Goal: Task Accomplishment & Management: Use online tool/utility

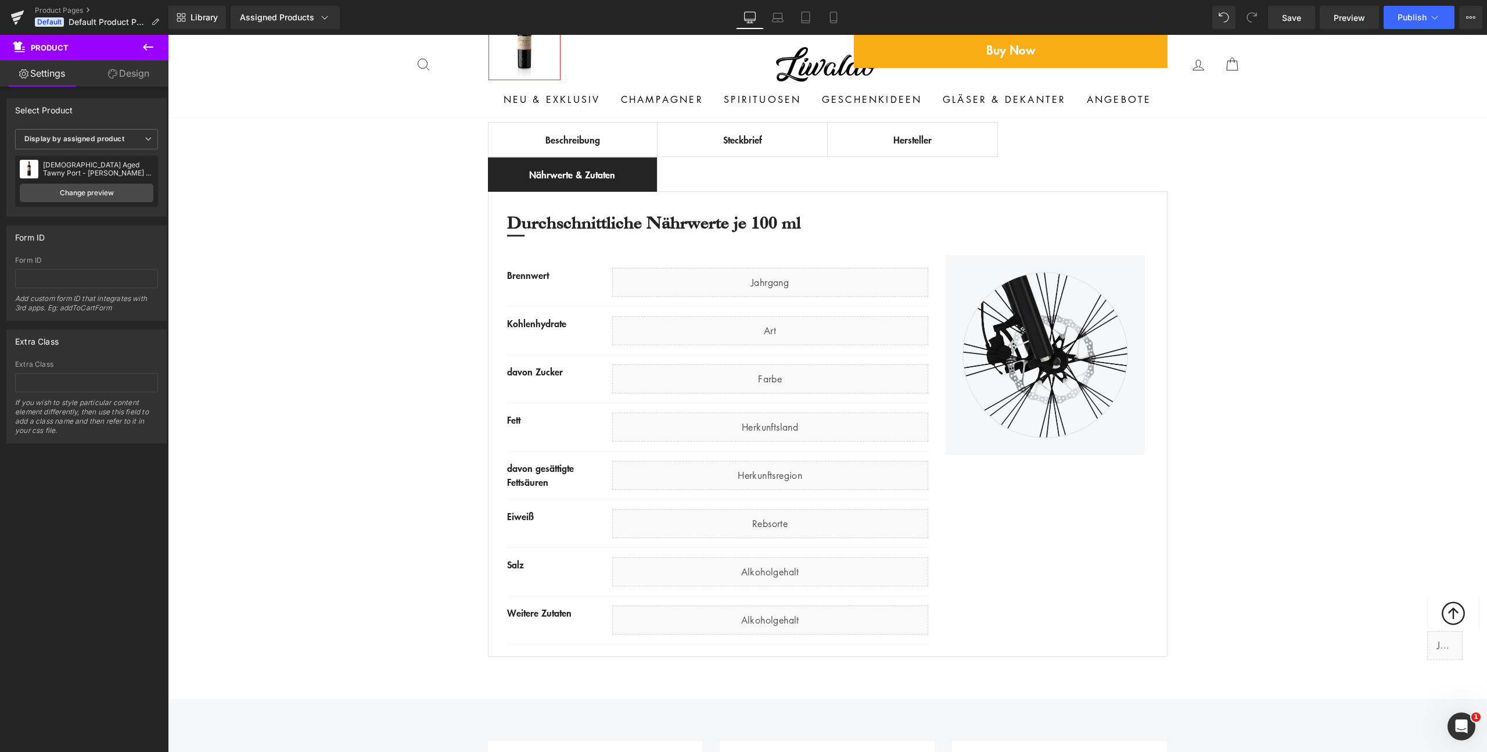
scroll to position [580, 0]
click at [272, 330] on div "Best Seller (P) Image Row ‹ › (P) Image List (P) Title €0 -" at bounding box center [827, 156] width 1319 height 1013
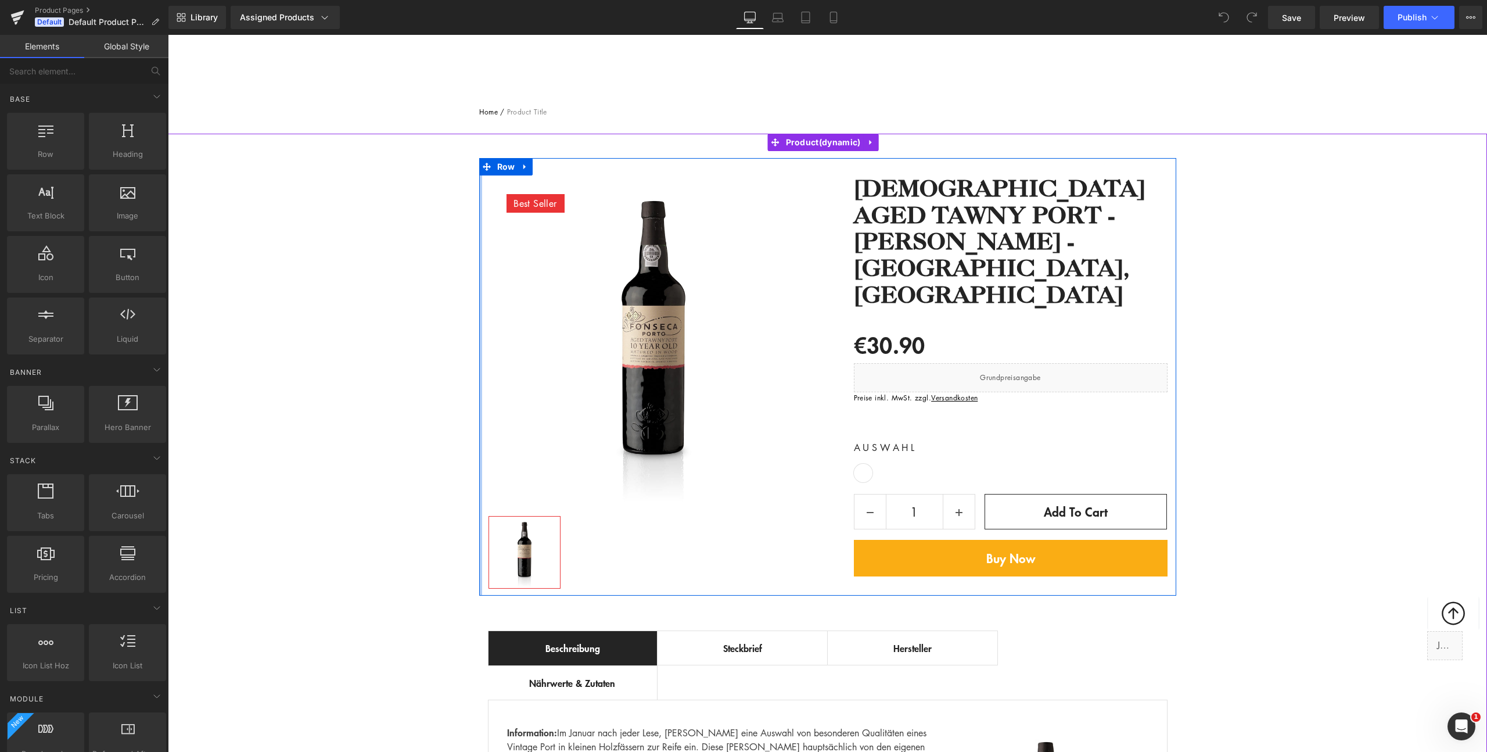
scroll to position [138, 0]
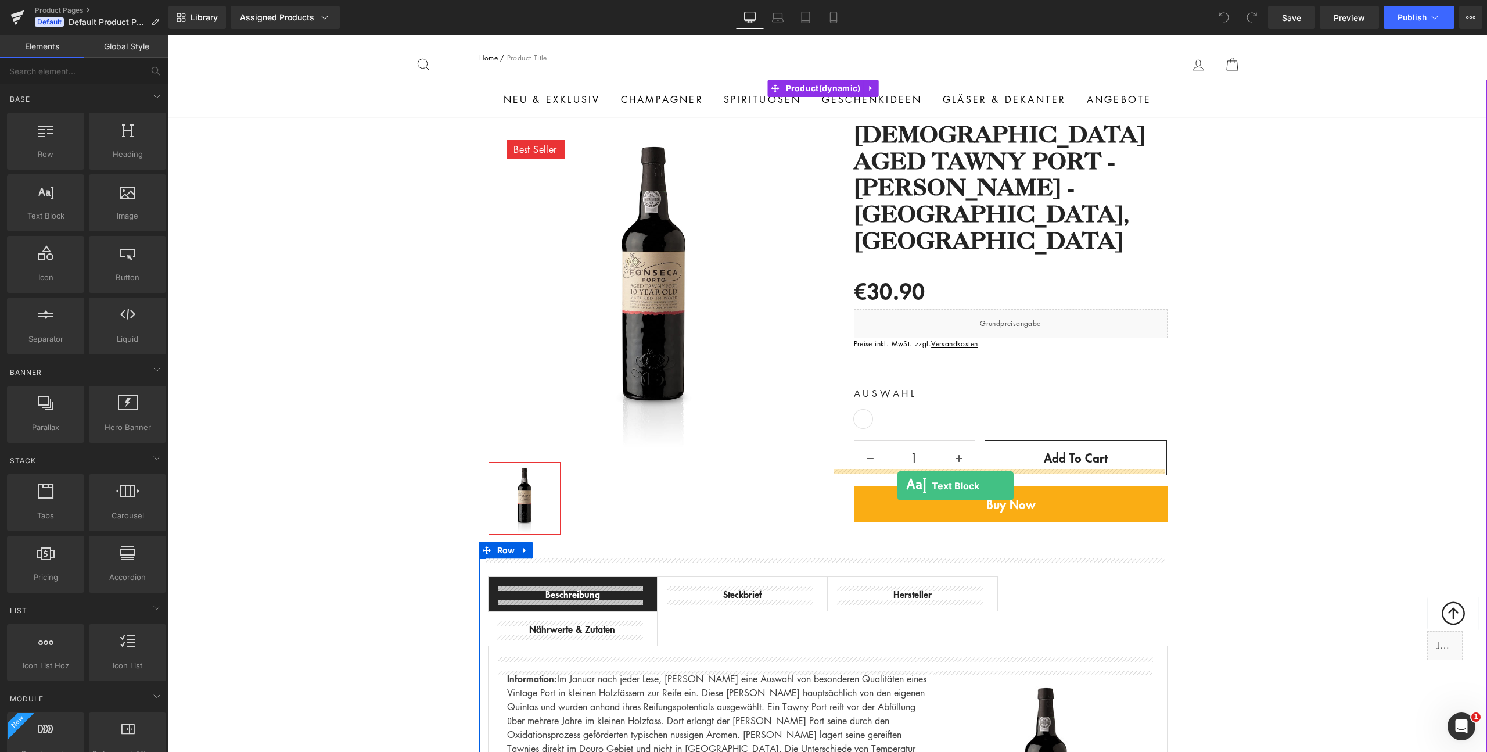
drag, startPoint x: 218, startPoint y: 236, endPoint x: 897, endPoint y: 486, distance: 723.4
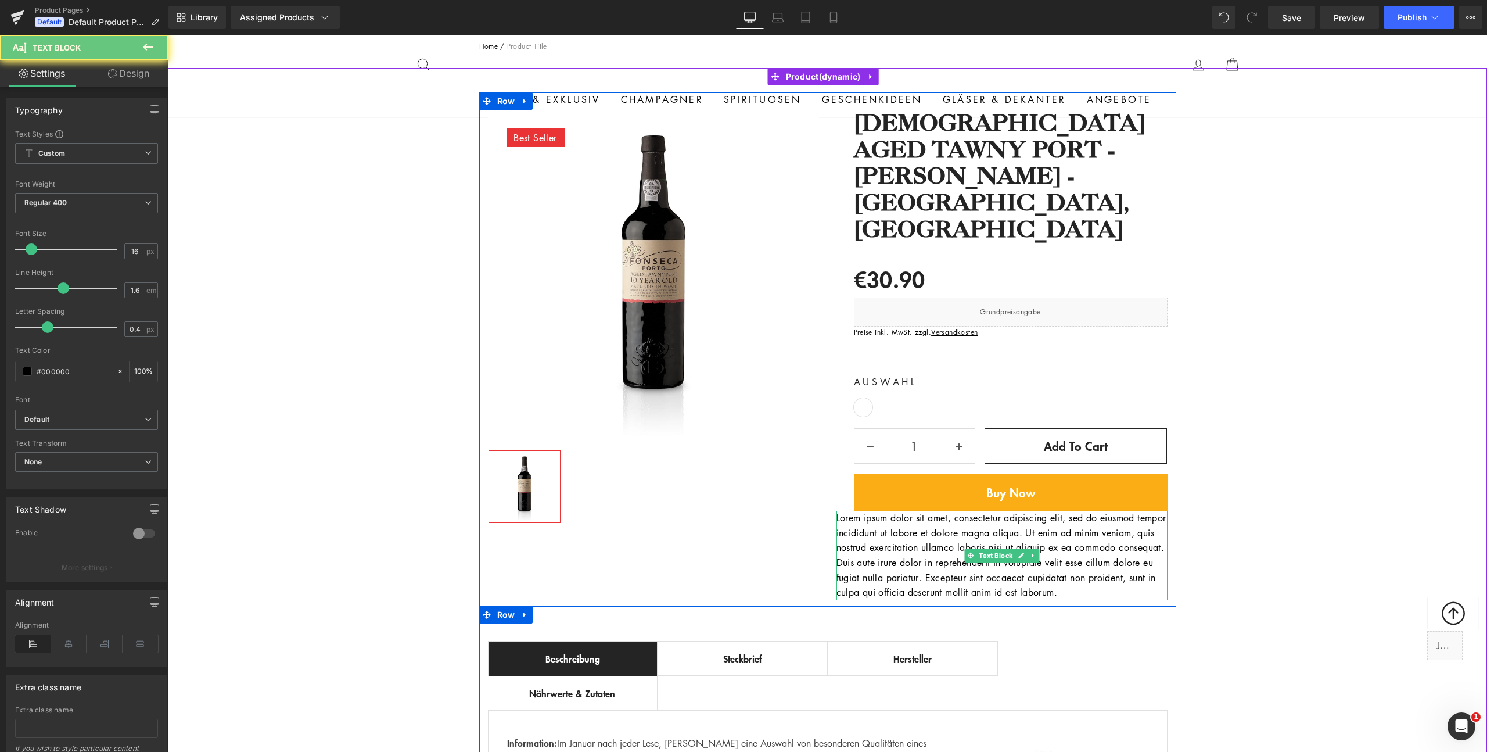
click at [897, 511] on p "Lorem ipsum dolor sit amet, consectetur adipiscing elit, sed do eiusmod tempor …" at bounding box center [1001, 555] width 331 height 89
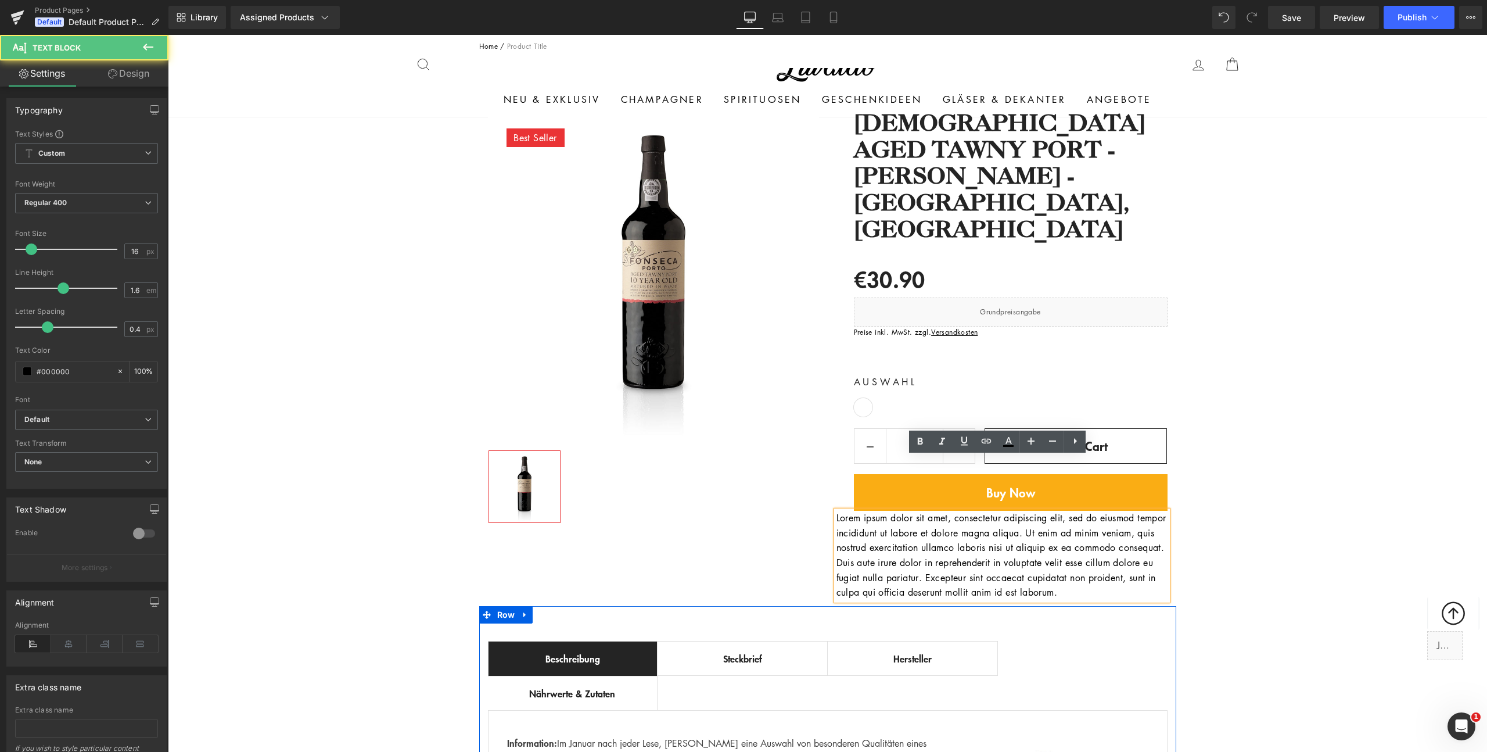
click at [1104, 511] on p "Lorem ipsum dolor sit amet, consectetur adipiscing elit, sed do eiusmod tempor …" at bounding box center [1001, 555] width 331 height 89
click at [1260, 506] on div "Best Seller (P) Image Row ‹ › (P) Image List €0" at bounding box center [827, 558] width 1319 height 932
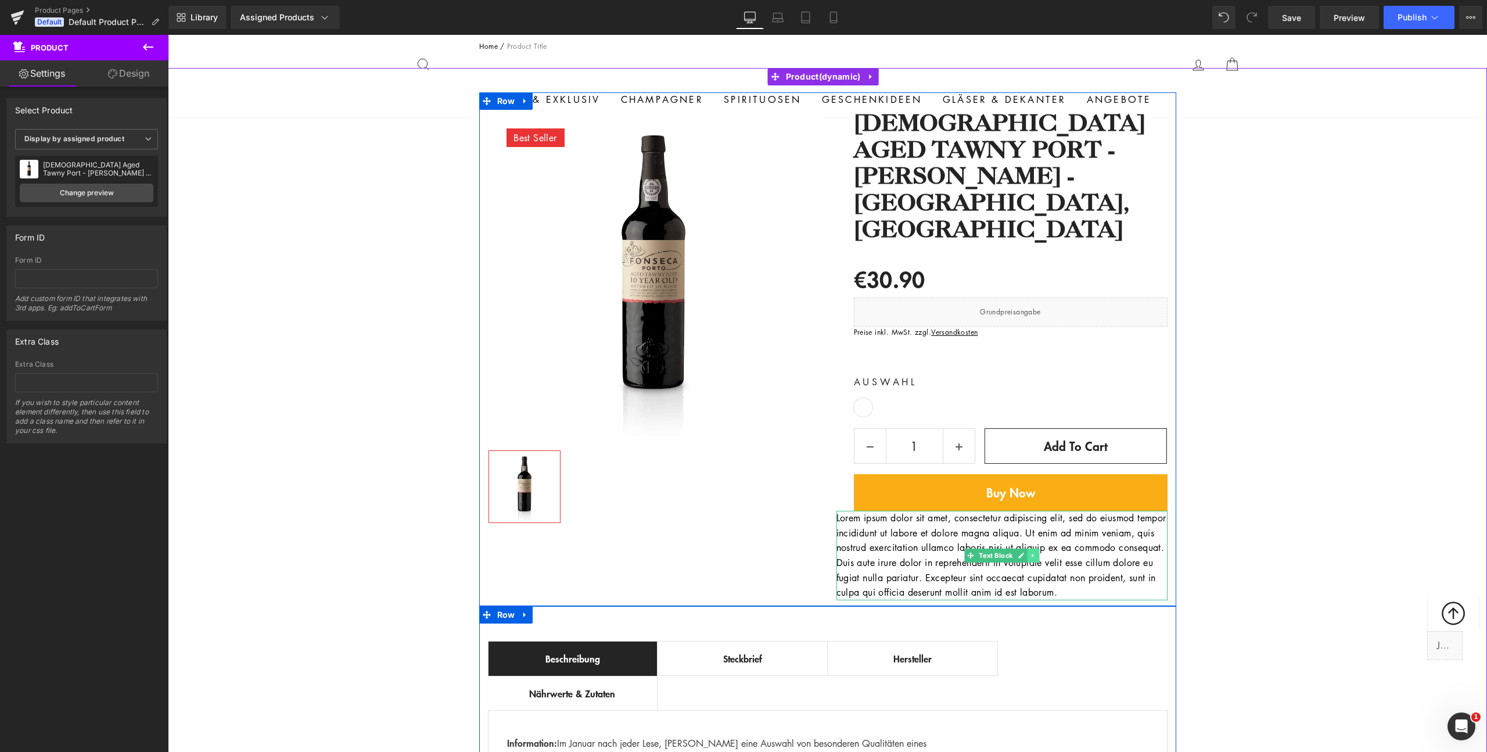
click at [1027, 548] on link at bounding box center [1033, 555] width 12 height 14
click at [1036, 552] on icon at bounding box center [1039, 555] width 6 height 7
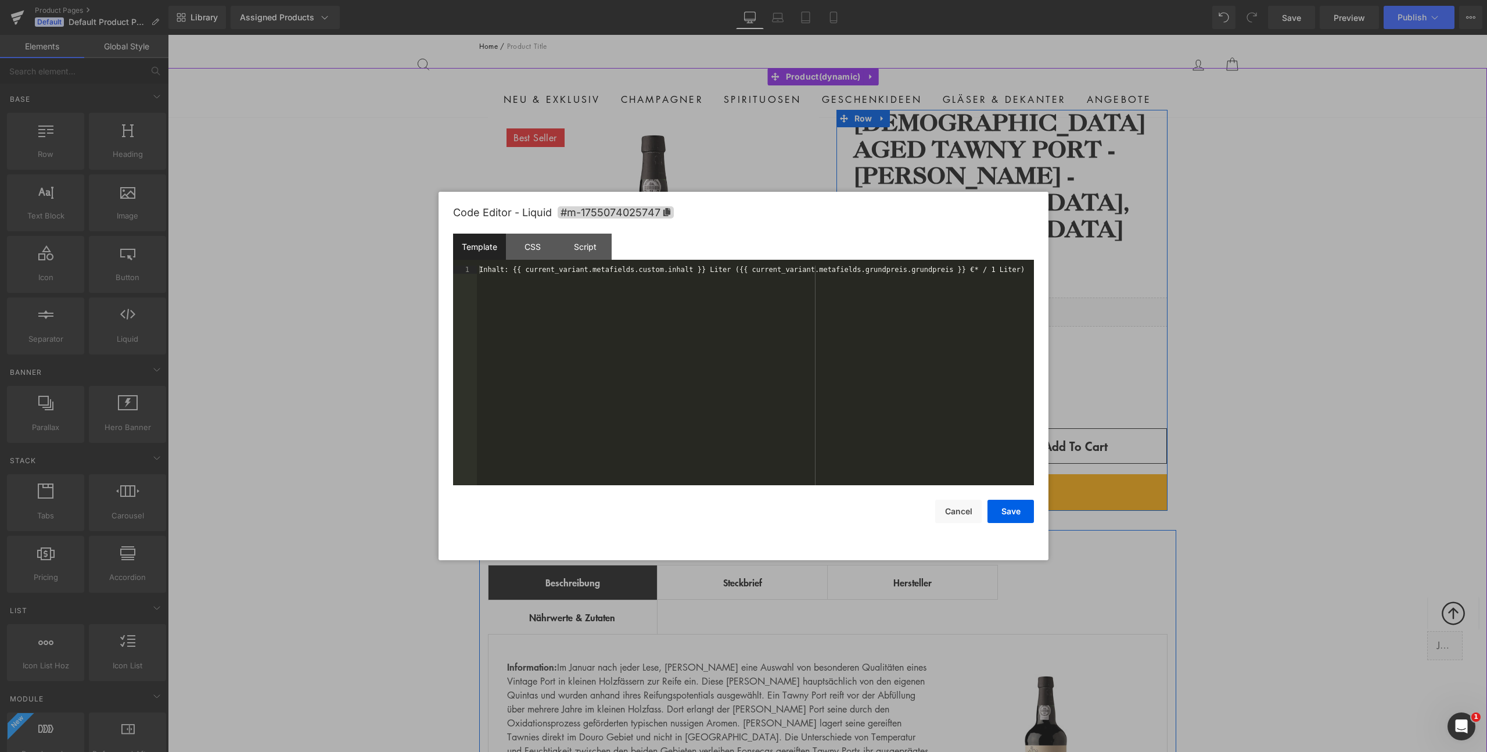
click at [1020, 303] on icon at bounding box center [1023, 306] width 6 height 7
drag, startPoint x: 481, startPoint y: 269, endPoint x: 482, endPoint y: 287, distance: 17.5
click at [482, 287] on div "Inhalt: {{ current_variant.metafields.custom.inhalt }} Liter ({{ current_varian…" at bounding box center [755, 383] width 557 height 236
click at [513, 271] on div "Inhalt: {{ current_variant.metafields.custom.inhalt }} Liter ({{ current_varian…" at bounding box center [755, 383] width 557 height 236
drag, startPoint x: 513, startPoint y: 271, endPoint x: 705, endPoint y: 272, distance: 191.7
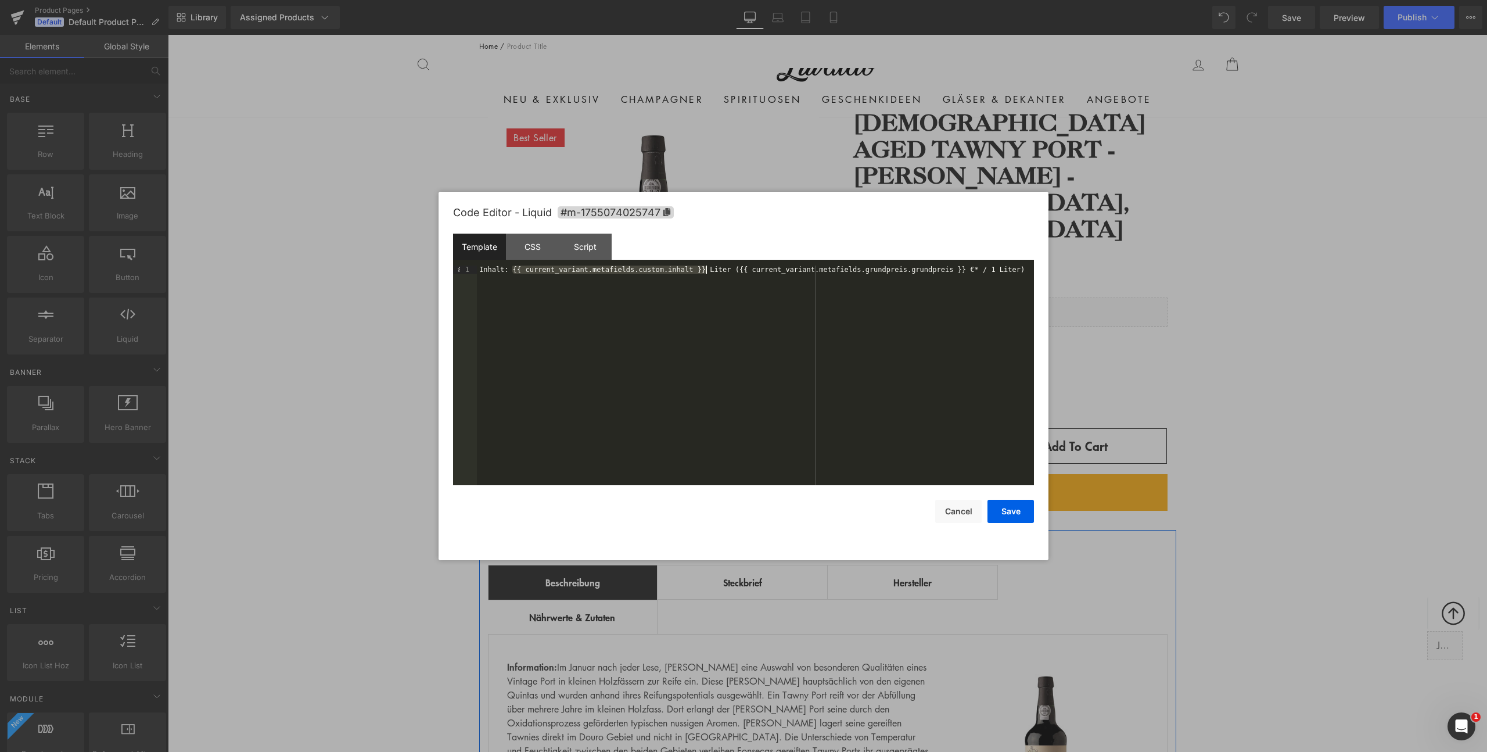
click at [705, 272] on div "Inhalt: {{ current_variant.metafields.custom.inhalt }} Liter ({{ current_varian…" at bounding box center [755, 383] width 557 height 236
click at [682, 269] on div "Inhalt: {{ current_variant.metafields.custom.inhalt }} Liter ({{ current_varian…" at bounding box center [755, 375] width 557 height 220
click at [682, 269] on div "Inhalt: {{ current_variant.metafields.custom.inhalt }} Liter ({{ current_varian…" at bounding box center [755, 383] width 557 height 236
drag, startPoint x: 867, startPoint y: 271, endPoint x: 937, endPoint y: 271, distance: 70.3
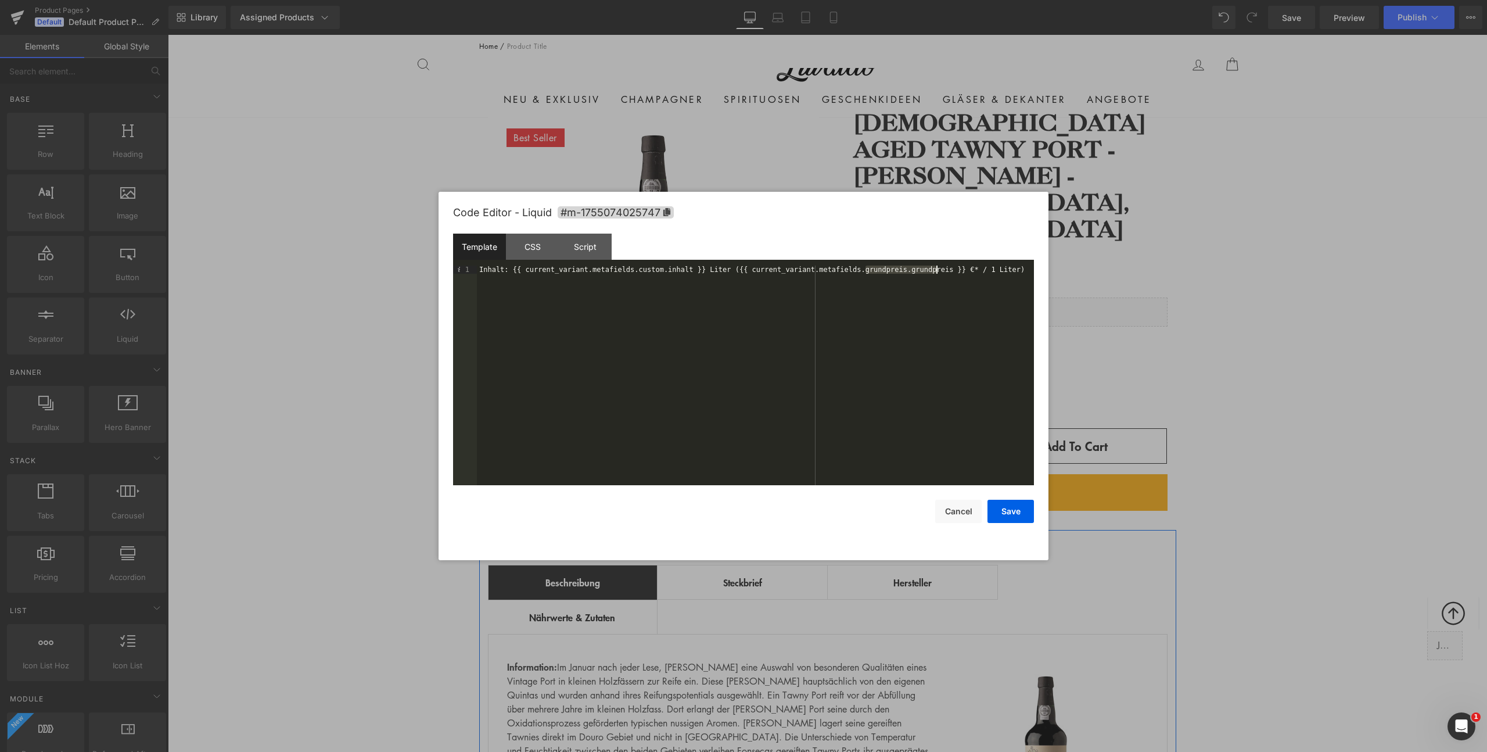
click at [937, 271] on div "Inhalt: {{ current_variant.metafields.custom.inhalt }} Liter ({{ current_varian…" at bounding box center [755, 383] width 557 height 236
click at [955, 515] on button "Cancel" at bounding box center [958, 511] width 46 height 23
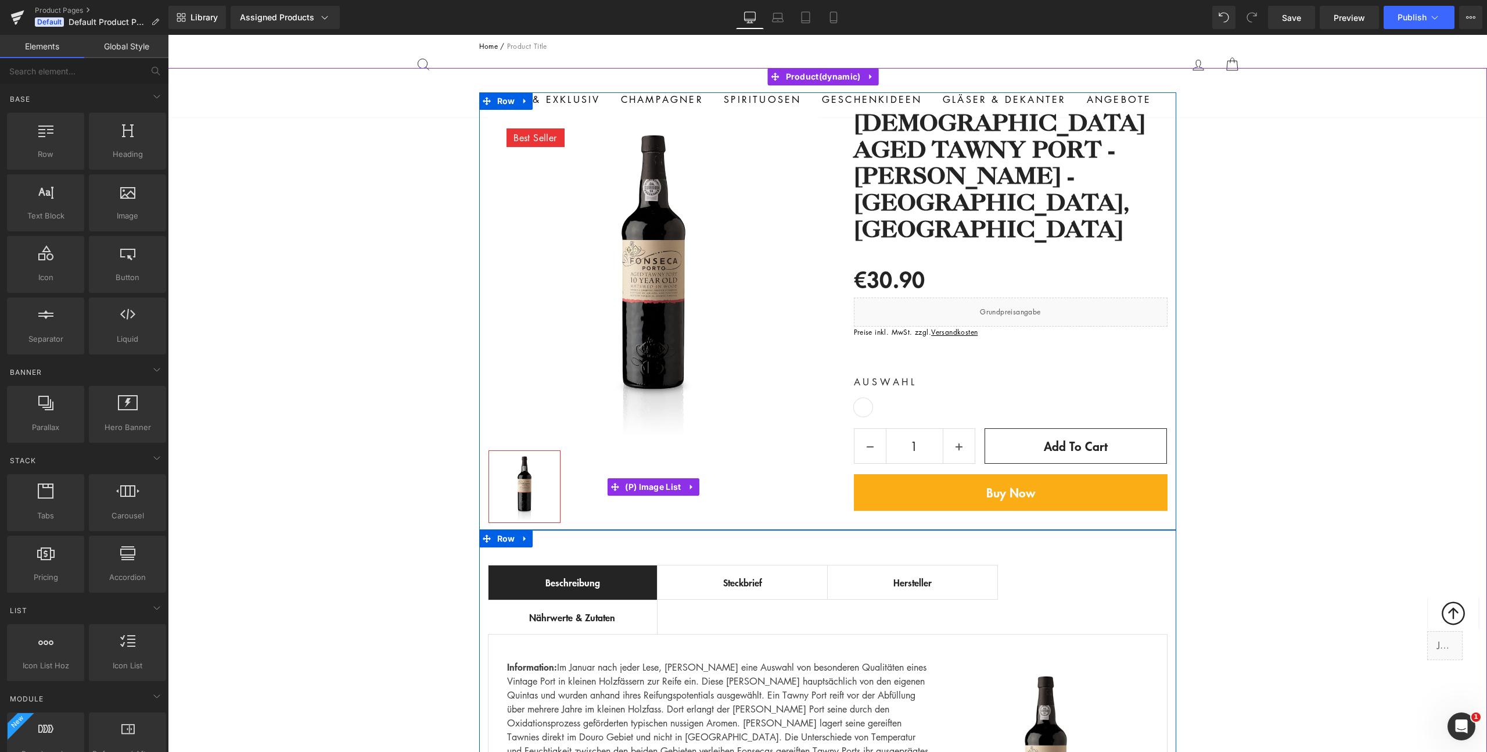
scroll to position [623, 0]
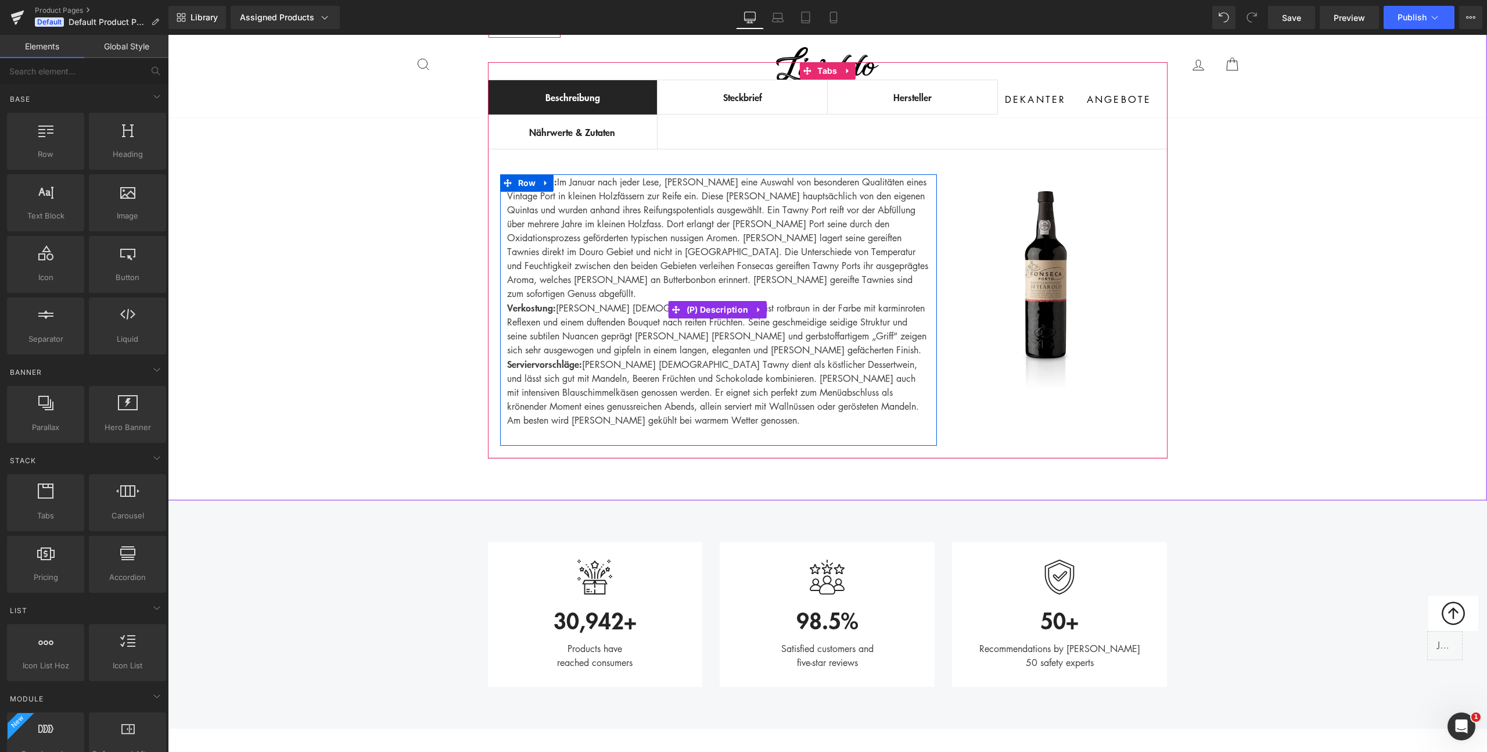
click at [635, 262] on p "Information: Im Januar nach jeder Lese, lagert Fonseca eine Auswahl von besonde…" at bounding box center [717, 237] width 421 height 126
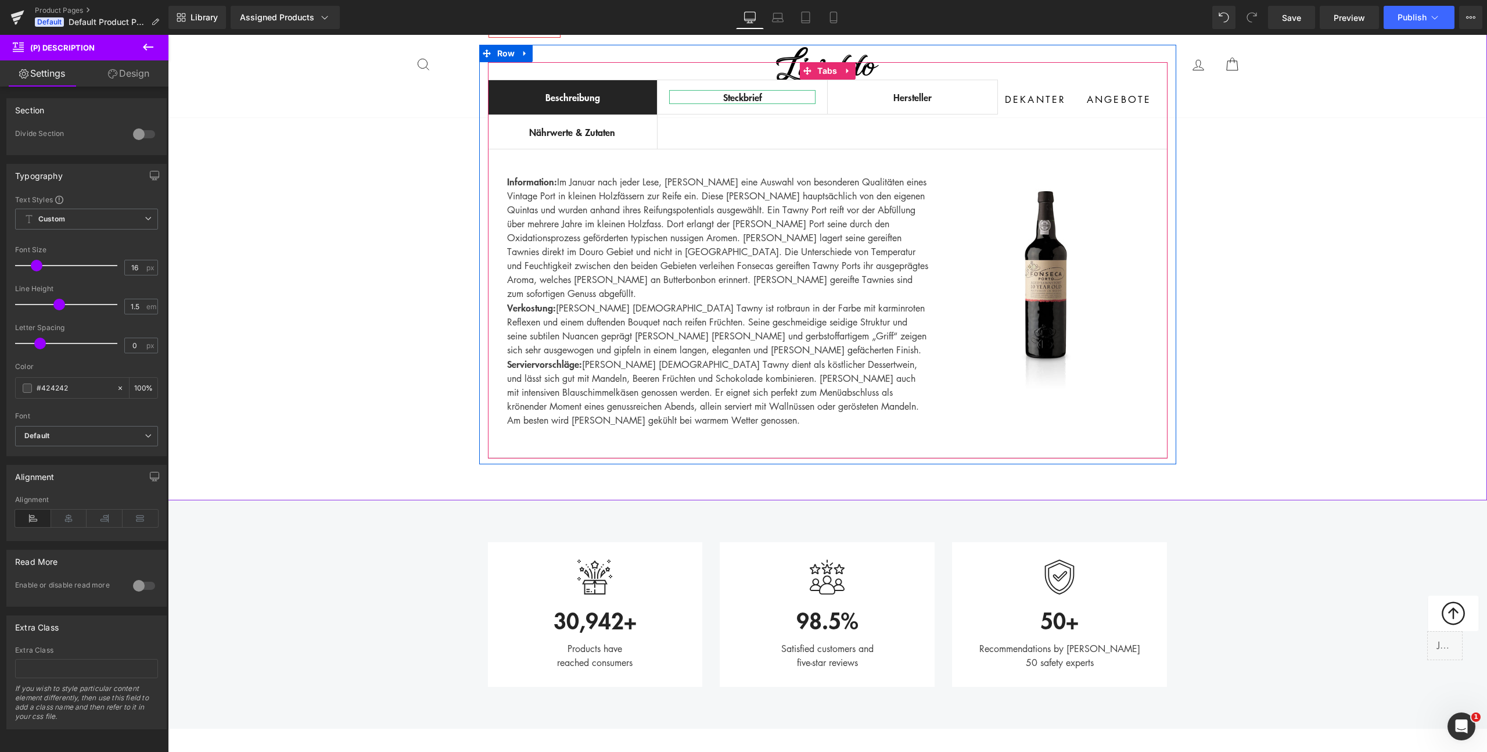
click at [729, 98] on div "Steckbrief" at bounding box center [742, 97] width 146 height 14
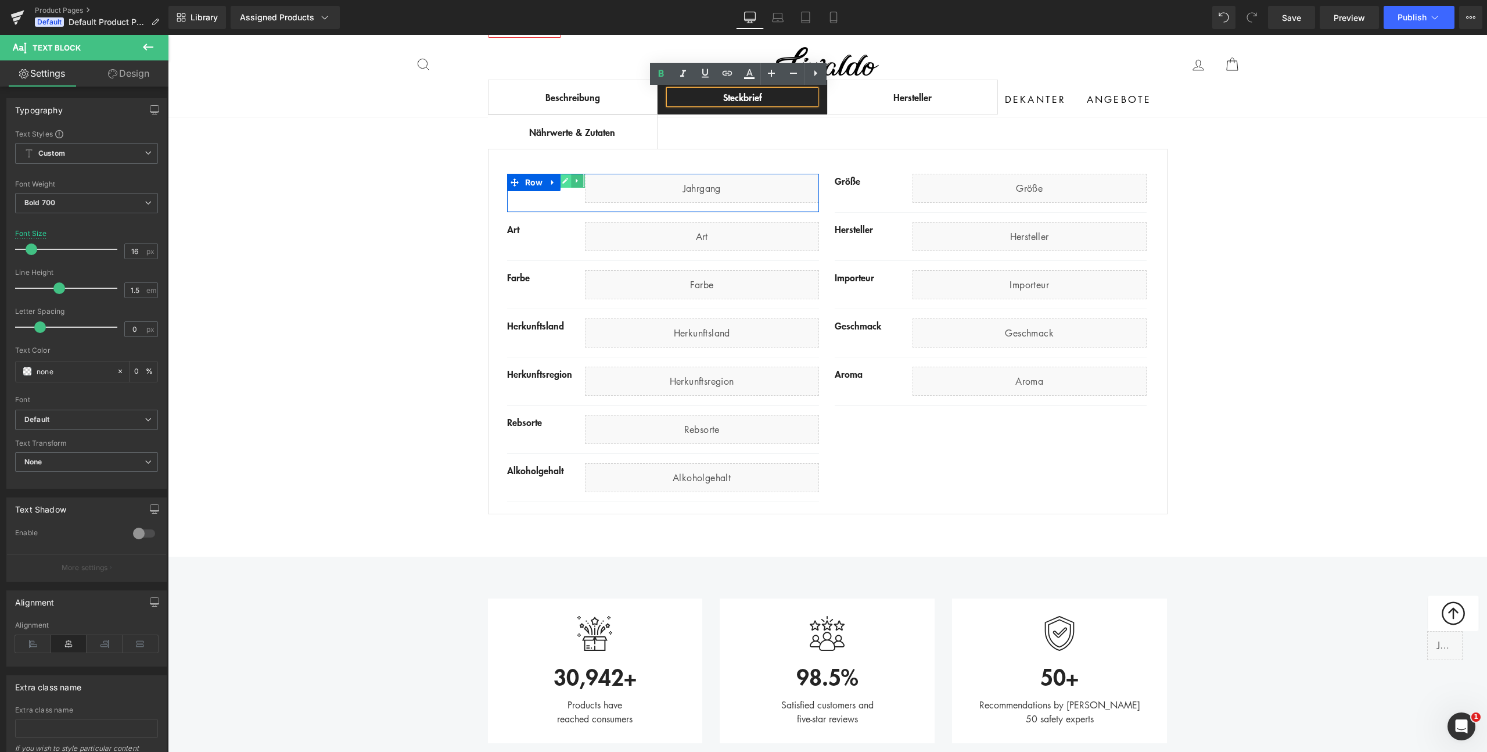
click at [562, 183] on icon at bounding box center [565, 180] width 6 height 7
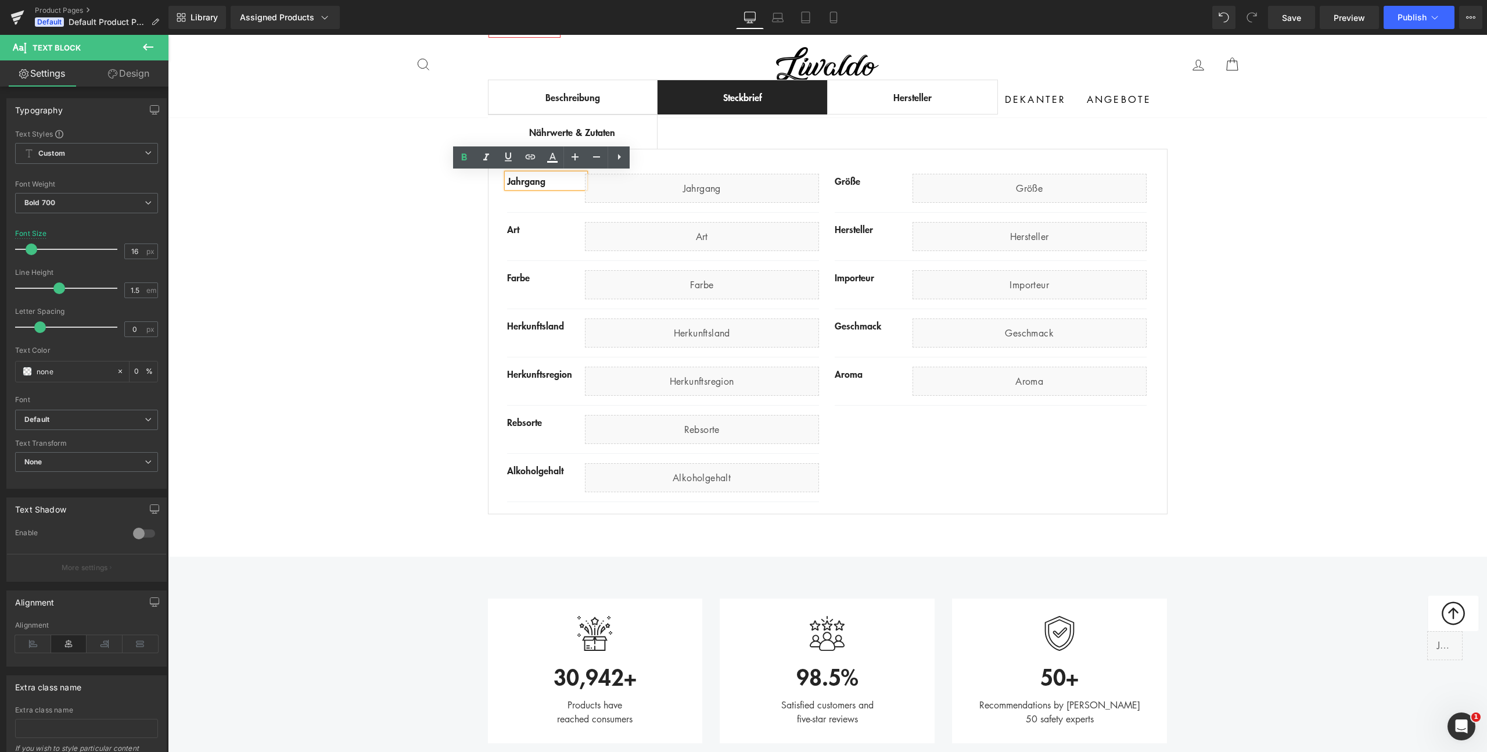
click at [558, 186] on div "Jahrgang" at bounding box center [546, 181] width 78 height 14
click at [354, 208] on div "Best Seller (P) Image Row ‹ › (P) Image List €0" at bounding box center [827, 63] width 1319 height 913
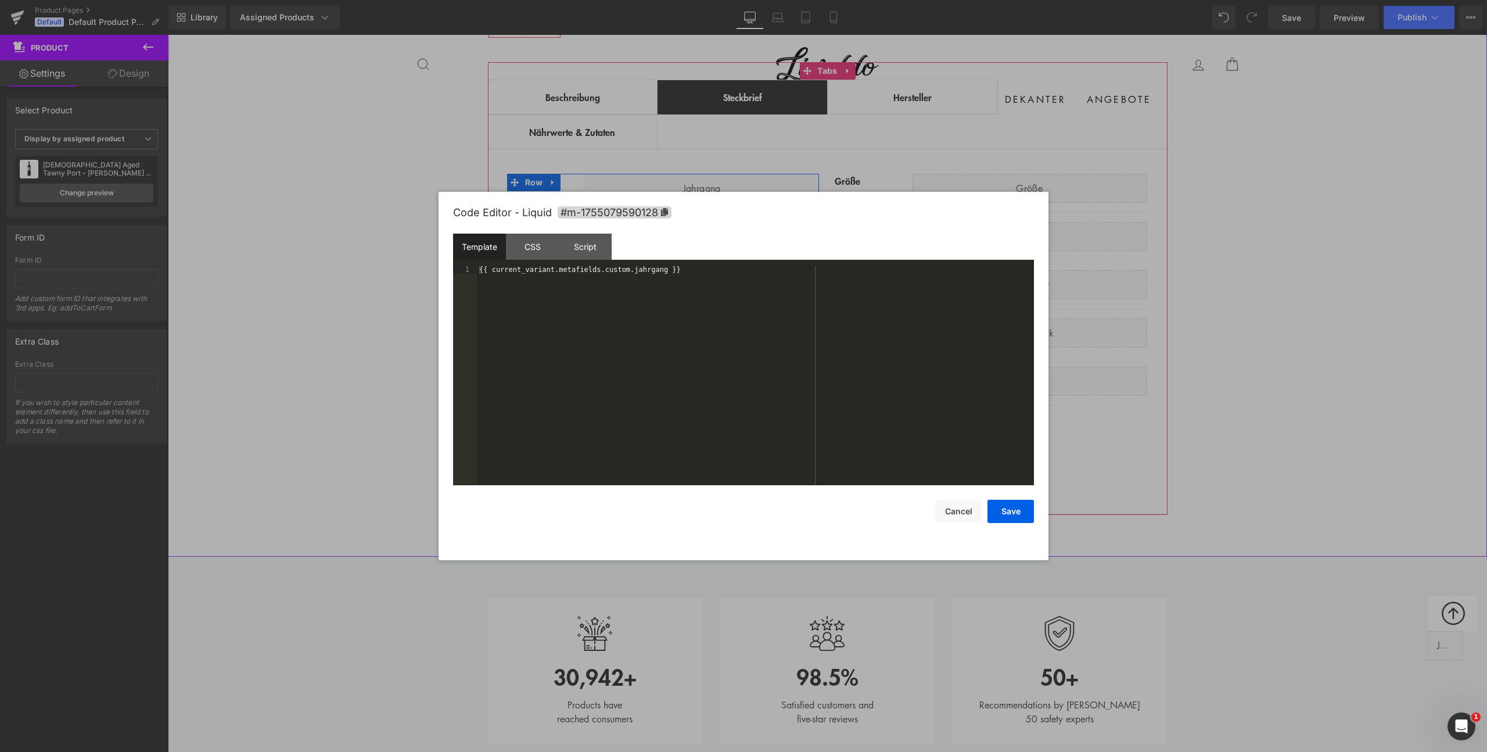
click at [712, 184] on icon at bounding box center [715, 183] width 6 height 6
drag, startPoint x: 604, startPoint y: 271, endPoint x: 680, endPoint y: 269, distance: 76.1
click at [680, 269] on div "{{ current_variant.metafields.custom.jahrgang }}" at bounding box center [755, 383] width 557 height 236
click at [947, 514] on button "Cancel" at bounding box center [958, 511] width 46 height 23
click at [711, 471] on icon at bounding box center [714, 472] width 6 height 7
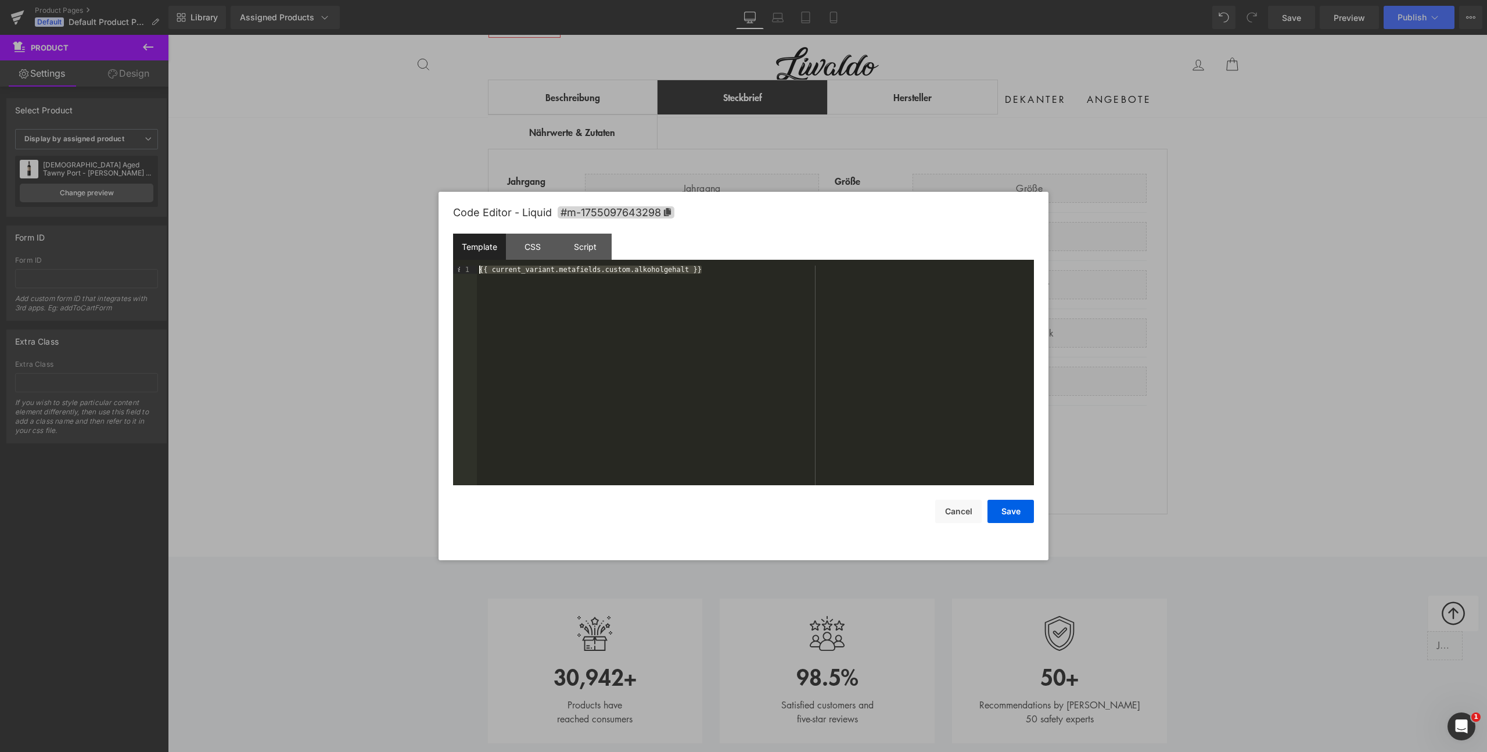
drag, startPoint x: 746, startPoint y: 274, endPoint x: 403, endPoint y: 261, distance: 342.9
click at [405, 261] on body "Text Block You are previewing how the will restyle your page. You can not edit …" at bounding box center [743, 376] width 1487 height 752
click at [958, 510] on button "Cancel" at bounding box center [958, 511] width 46 height 23
click at [712, 276] on div "Liquid" at bounding box center [702, 284] width 234 height 29
drag, startPoint x: 618, startPoint y: 273, endPoint x: 610, endPoint y: 273, distance: 8.1
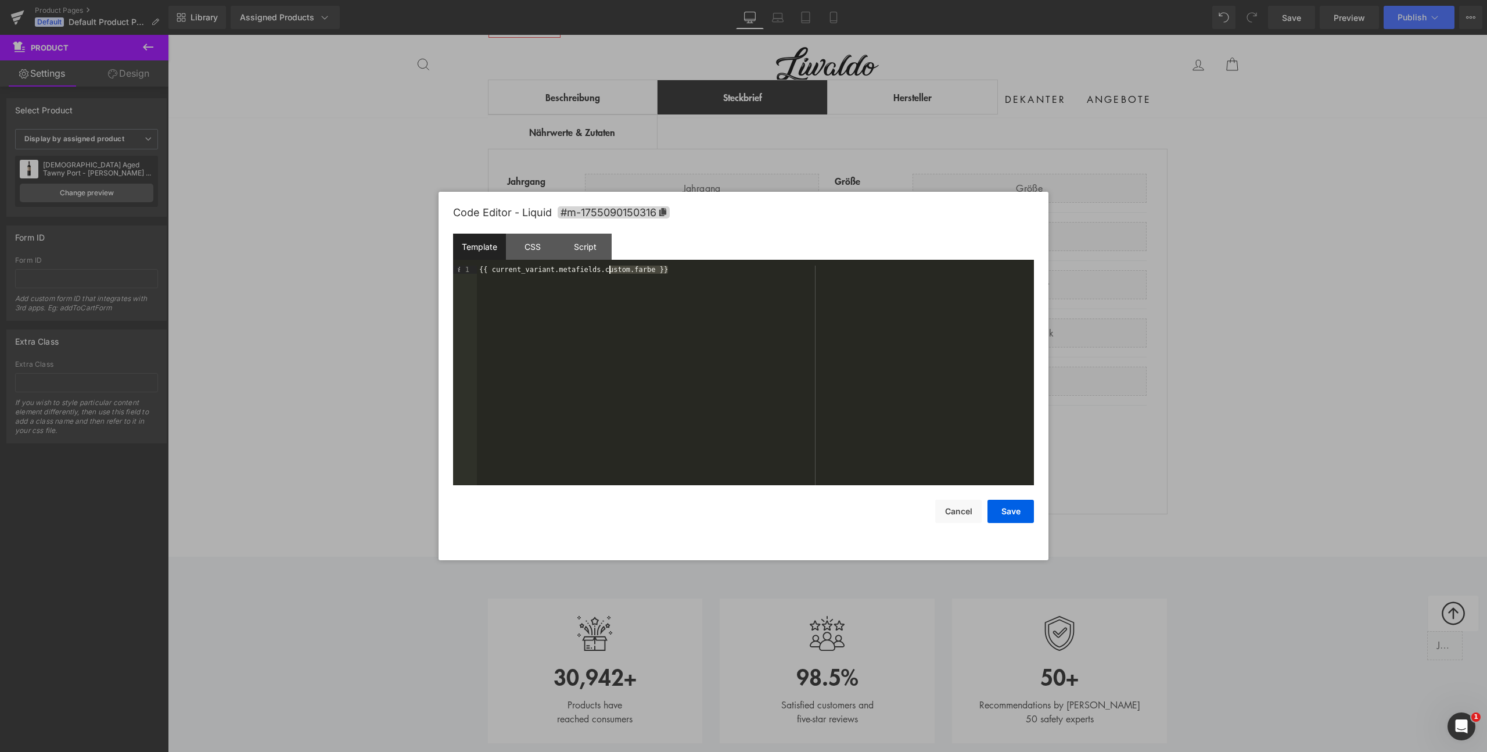
click at [610, 273] on div "{{ current_variant.metafields.custom.farbe }}" at bounding box center [755, 383] width 557 height 236
click at [541, 253] on div "CSS" at bounding box center [532, 246] width 53 height 26
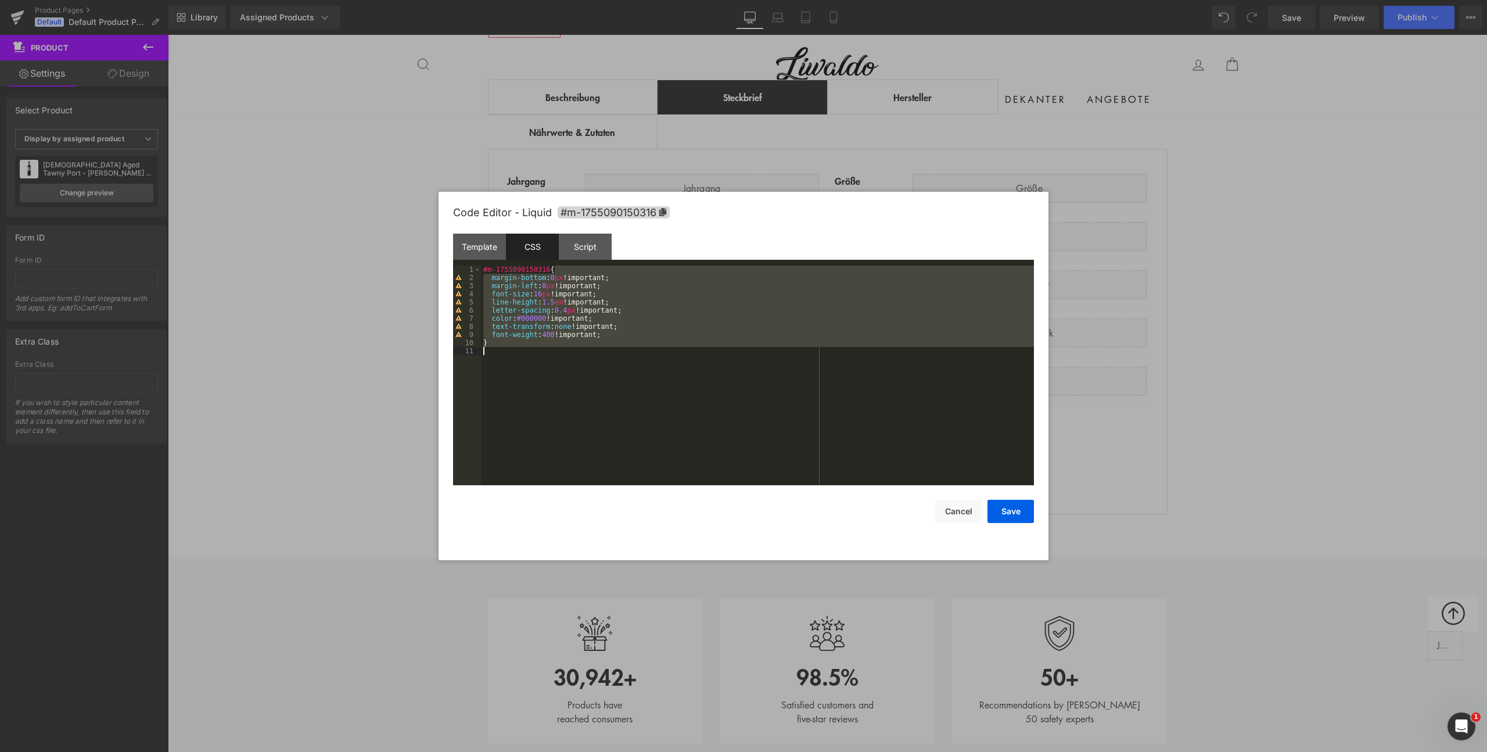
drag, startPoint x: 560, startPoint y: 272, endPoint x: 580, endPoint y: 347, distance: 77.3
click at [580, 347] on div "#m-1755090150316 { margin-bottom : 0 px !important; margin-left : 0 px !importa…" at bounding box center [757, 383] width 553 height 236
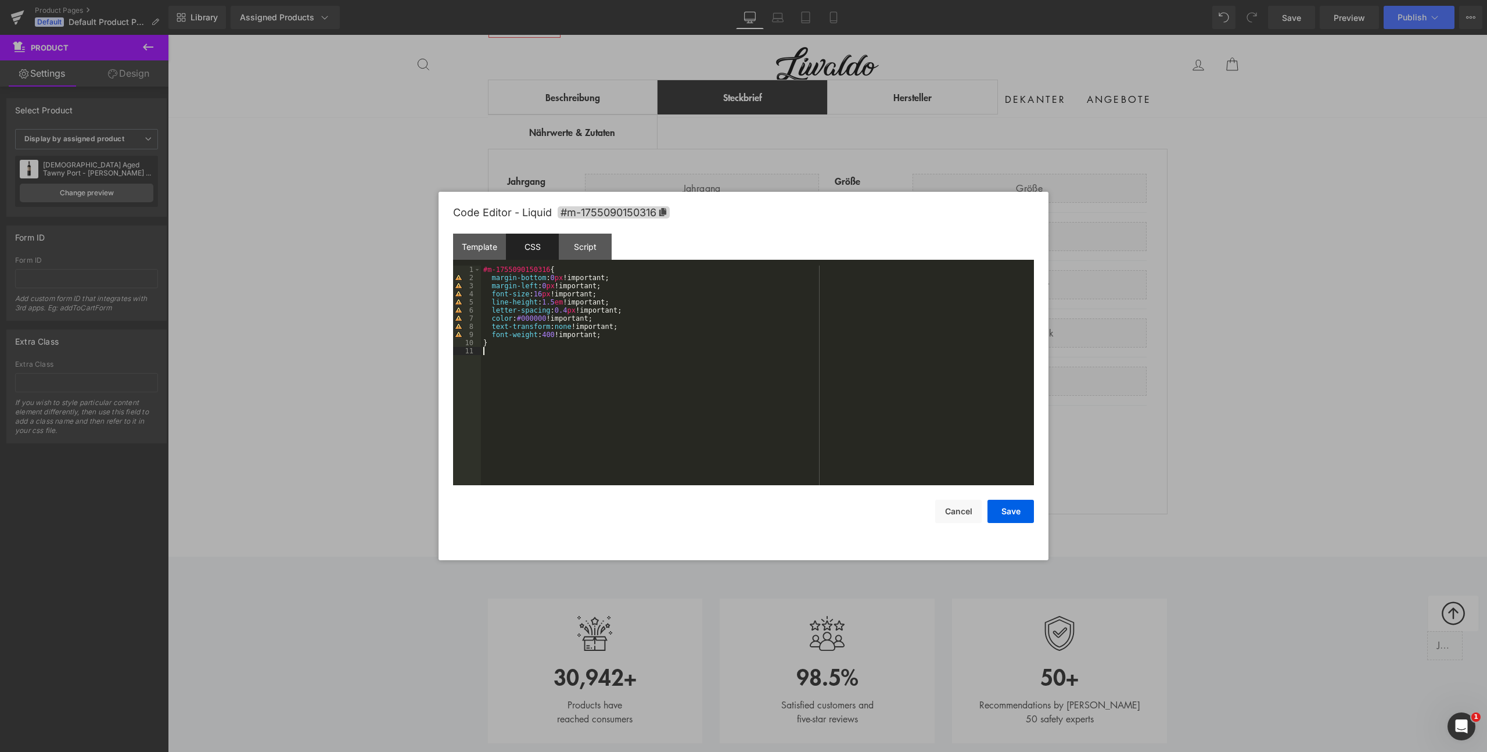
click at [603, 375] on div "#m-1755090150316 { margin-bottom : 0 px !important; margin-left : 0 px !importa…" at bounding box center [757, 383] width 553 height 236
click at [962, 514] on button "Cancel" at bounding box center [958, 511] width 46 height 23
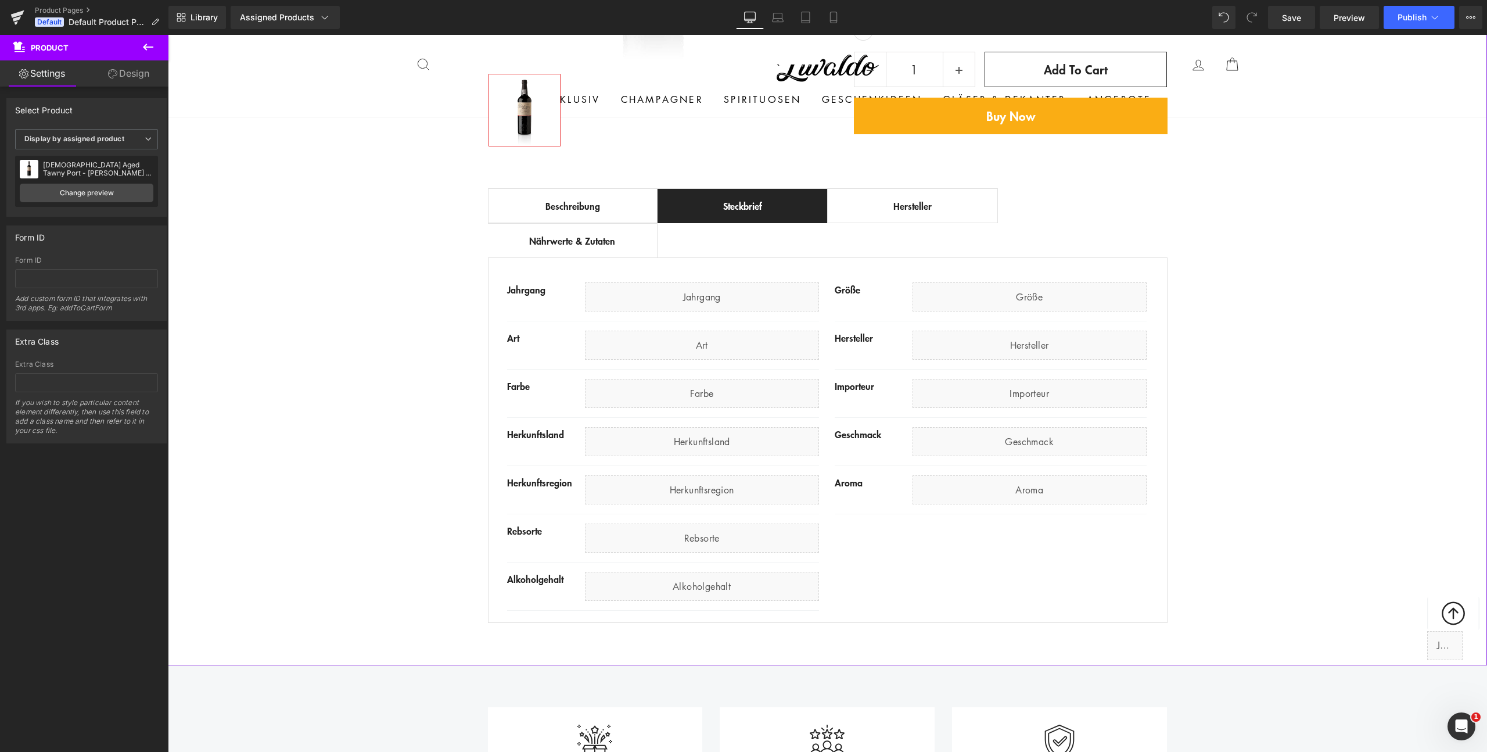
scroll to position [254, 0]
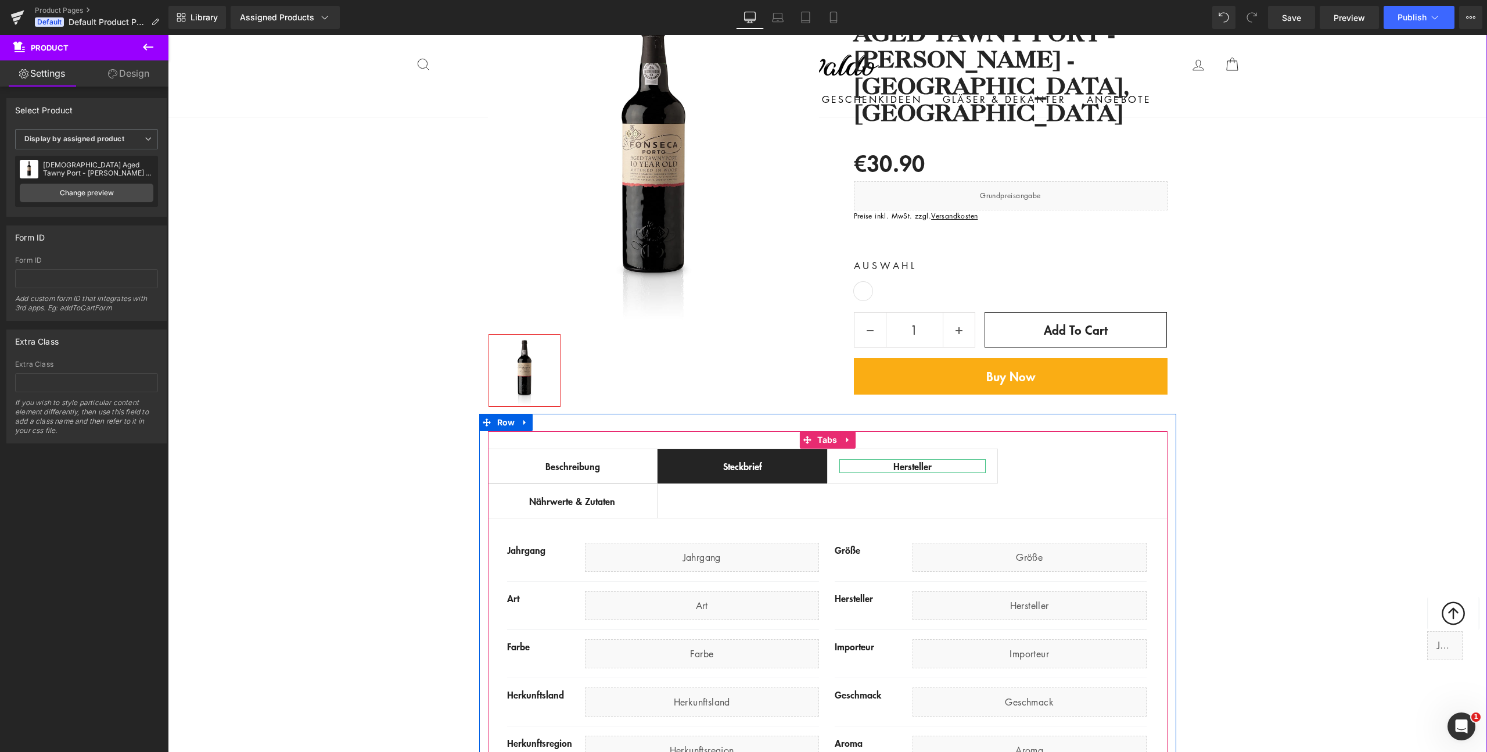
click at [907, 465] on div "Hersteller" at bounding box center [912, 466] width 146 height 14
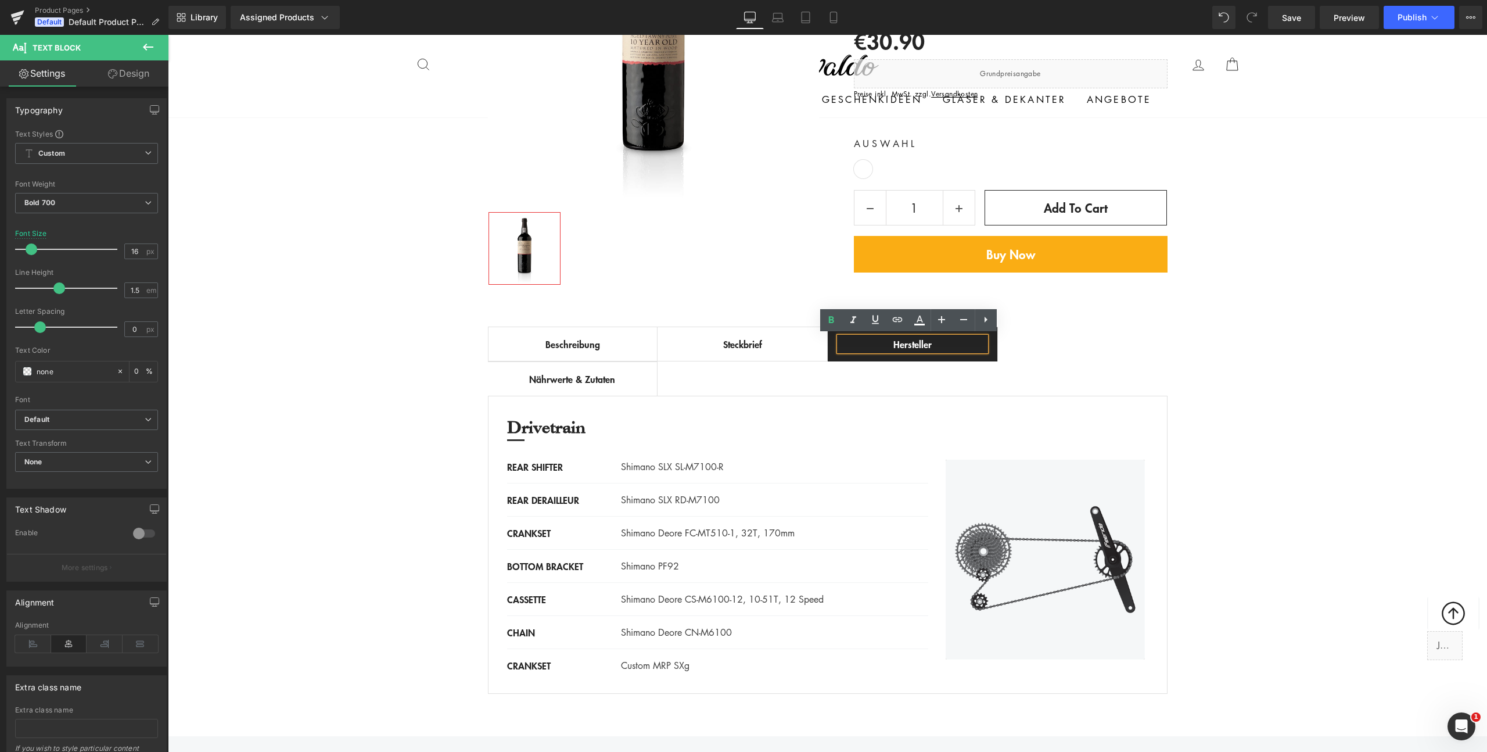
scroll to position [376, 0]
click at [573, 378] on div "Nährwerte & Zutaten" at bounding box center [573, 378] width 146 height 14
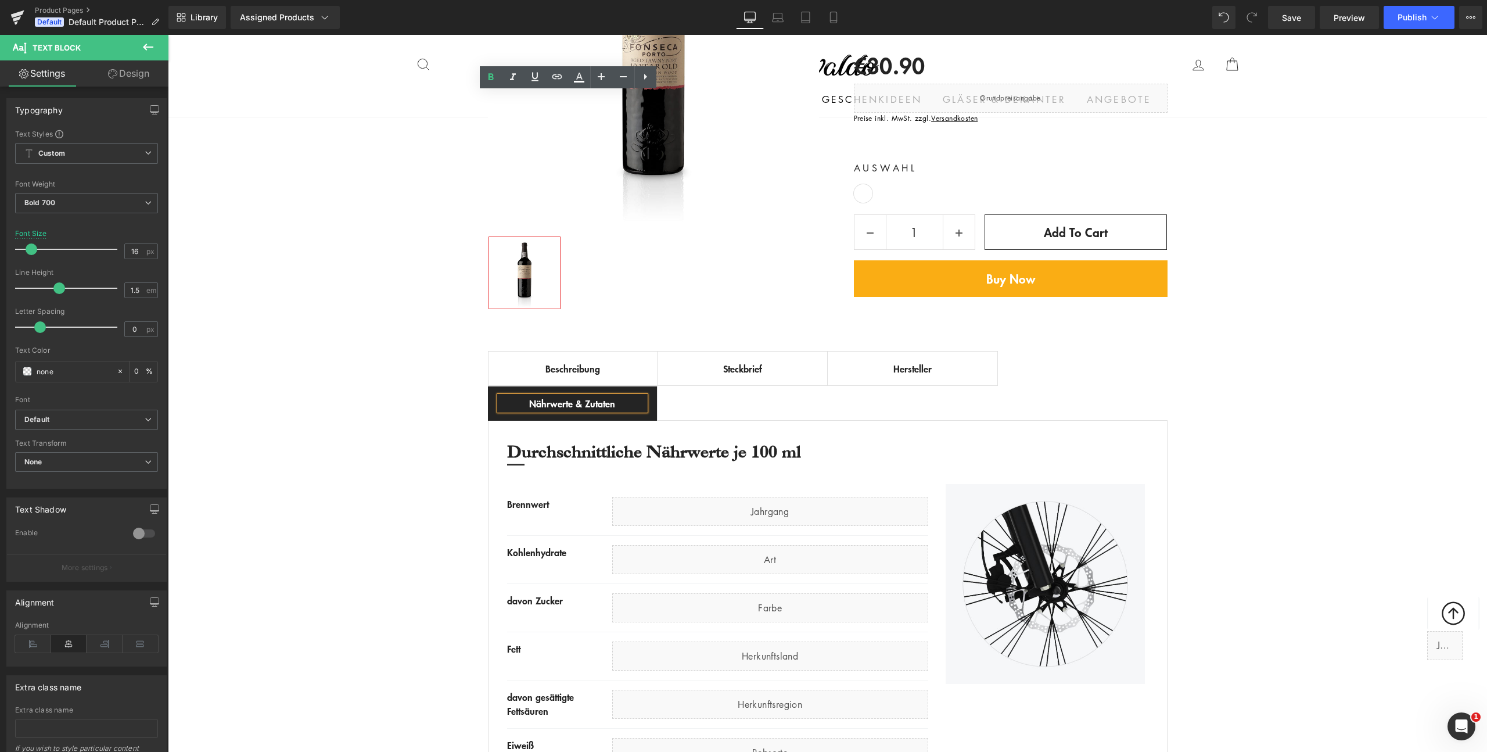
scroll to position [338, 0]
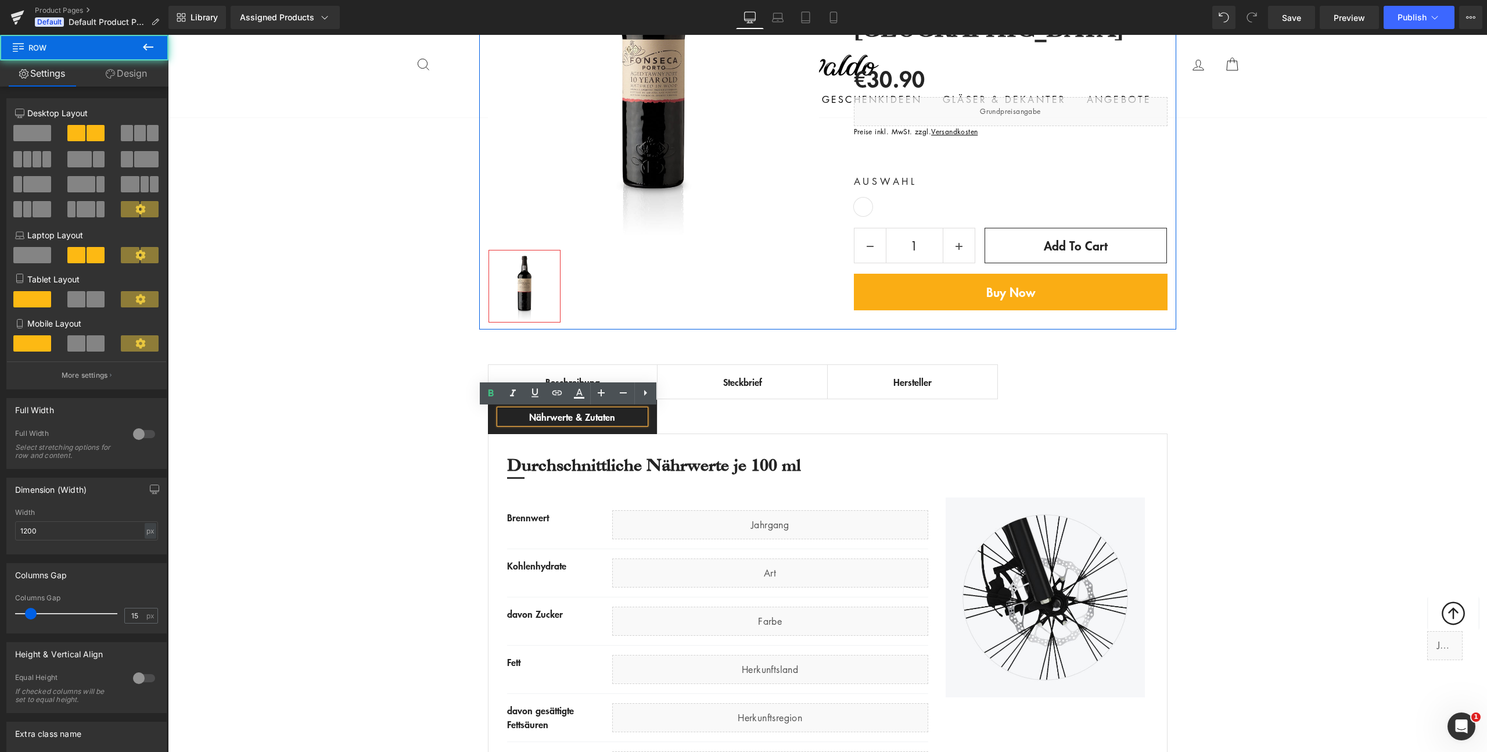
click at [823, 310] on div "Best Seller (P) Image Row ‹ › (P) Image List 10 Year Old Aged Tawny Port - Fons…" at bounding box center [827, 110] width 697 height 437
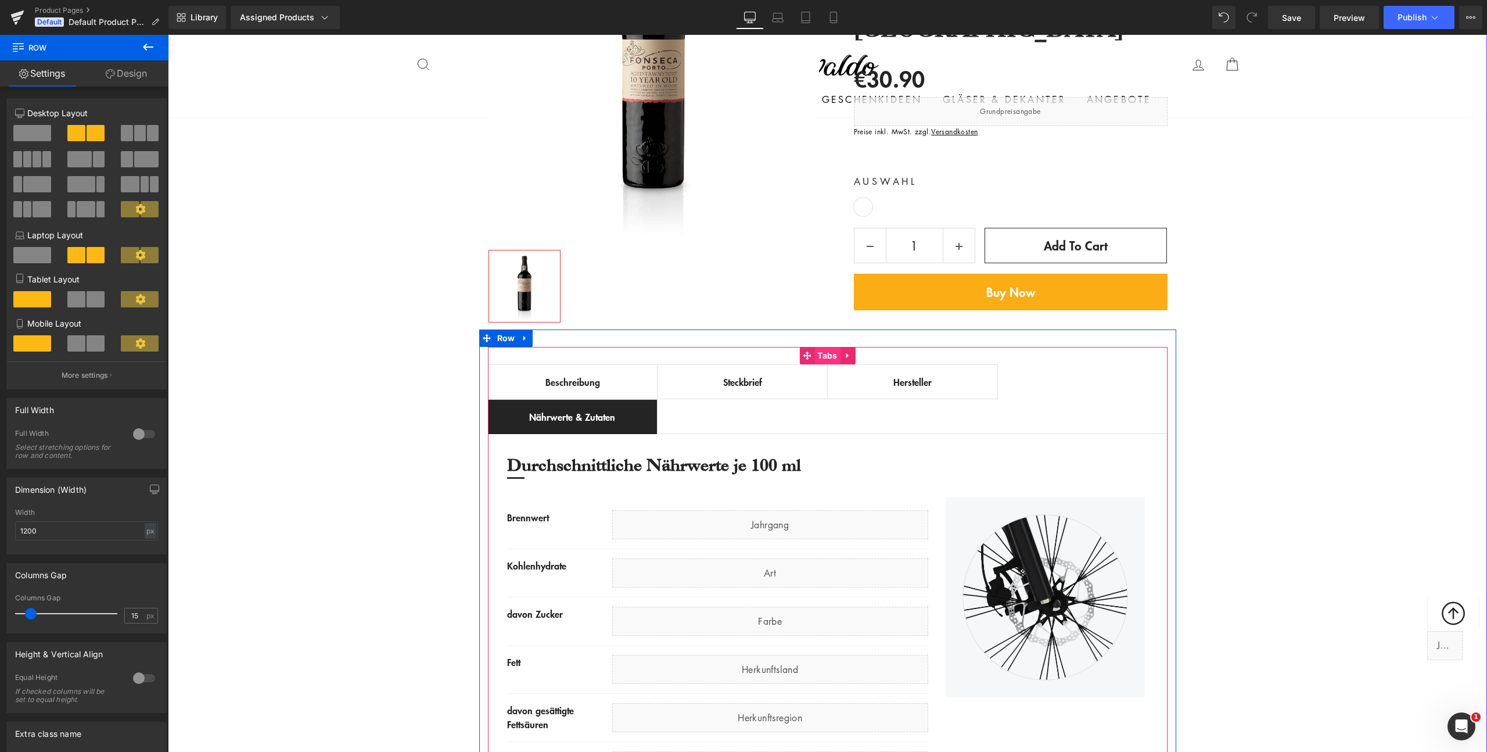
click at [821, 355] on span "Tabs" at bounding box center [827, 355] width 26 height 17
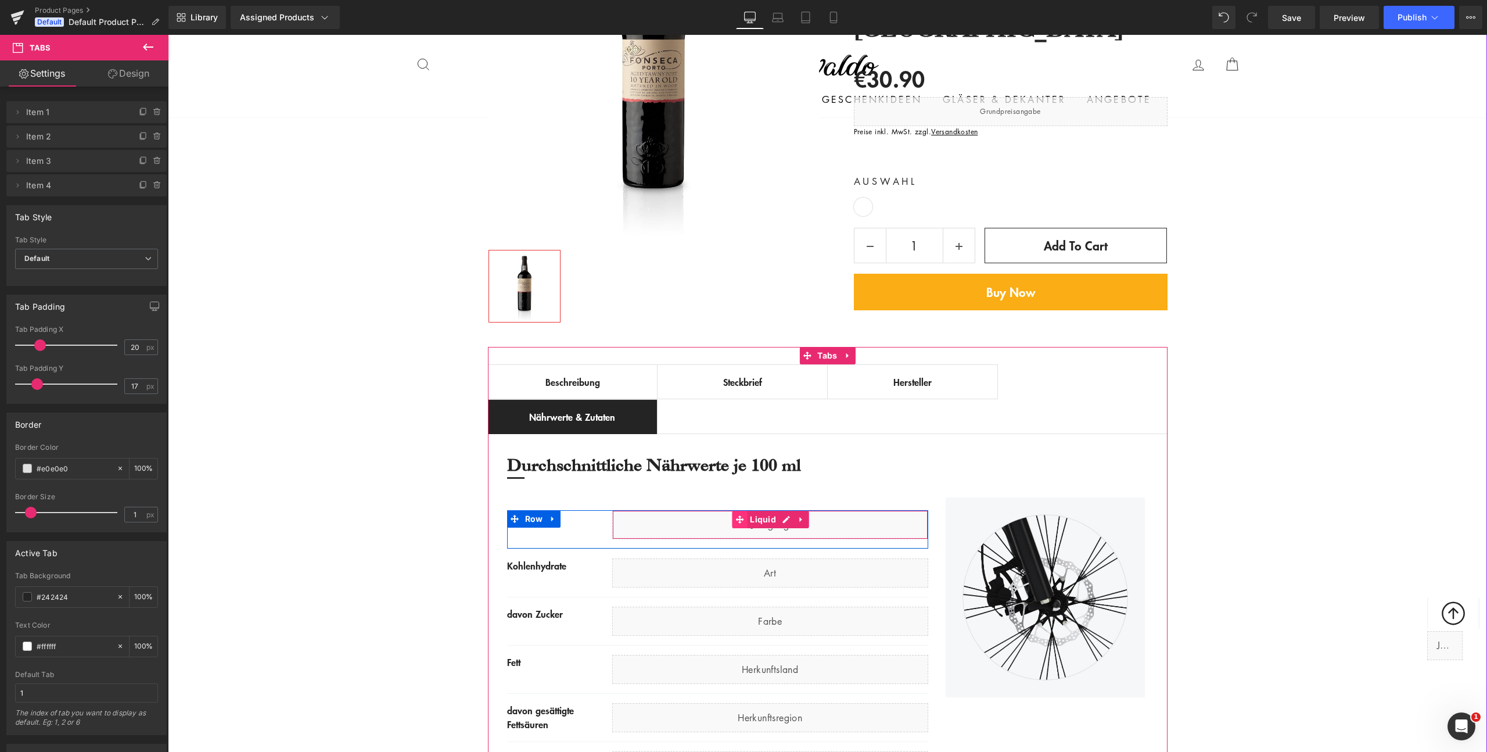
click at [741, 527] on span at bounding box center [739, 519] width 15 height 17
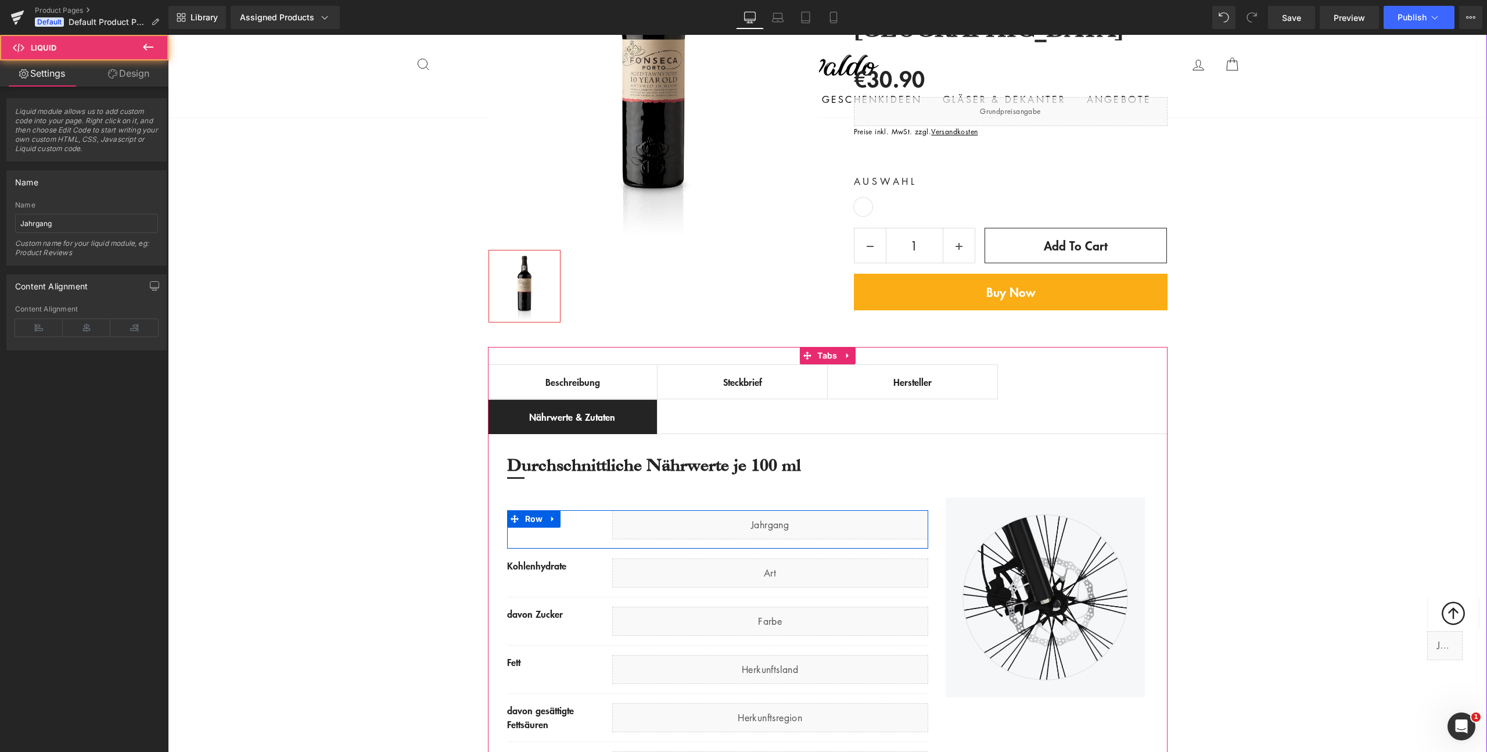
click at [785, 519] on div "Liquid" at bounding box center [770, 524] width 316 height 29
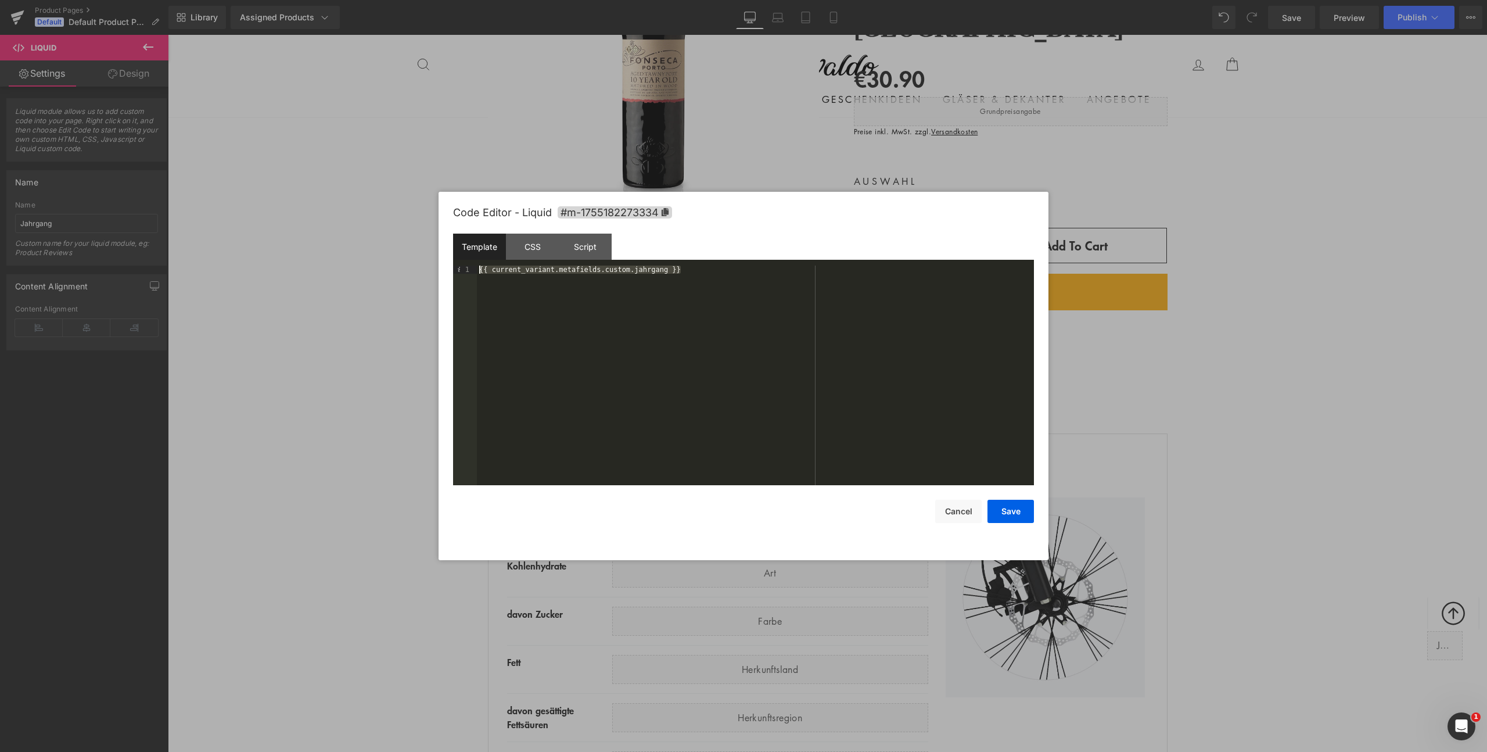
drag, startPoint x: 725, startPoint y: 277, endPoint x: 380, endPoint y: 267, distance: 345.2
click at [380, 267] on body "Liquid You are previewing how the will restyle your page. You can not edit Elem…" at bounding box center [743, 376] width 1487 height 752
click at [610, 269] on div "{{ current_variant.metafields.custom.jahrgang }}" at bounding box center [755, 383] width 557 height 236
drag, startPoint x: 605, startPoint y: 269, endPoint x: 667, endPoint y: 269, distance: 62.1
click at [667, 269] on div "{{ current_variant.metafields.custom.jahrgang }}" at bounding box center [755, 383] width 557 height 236
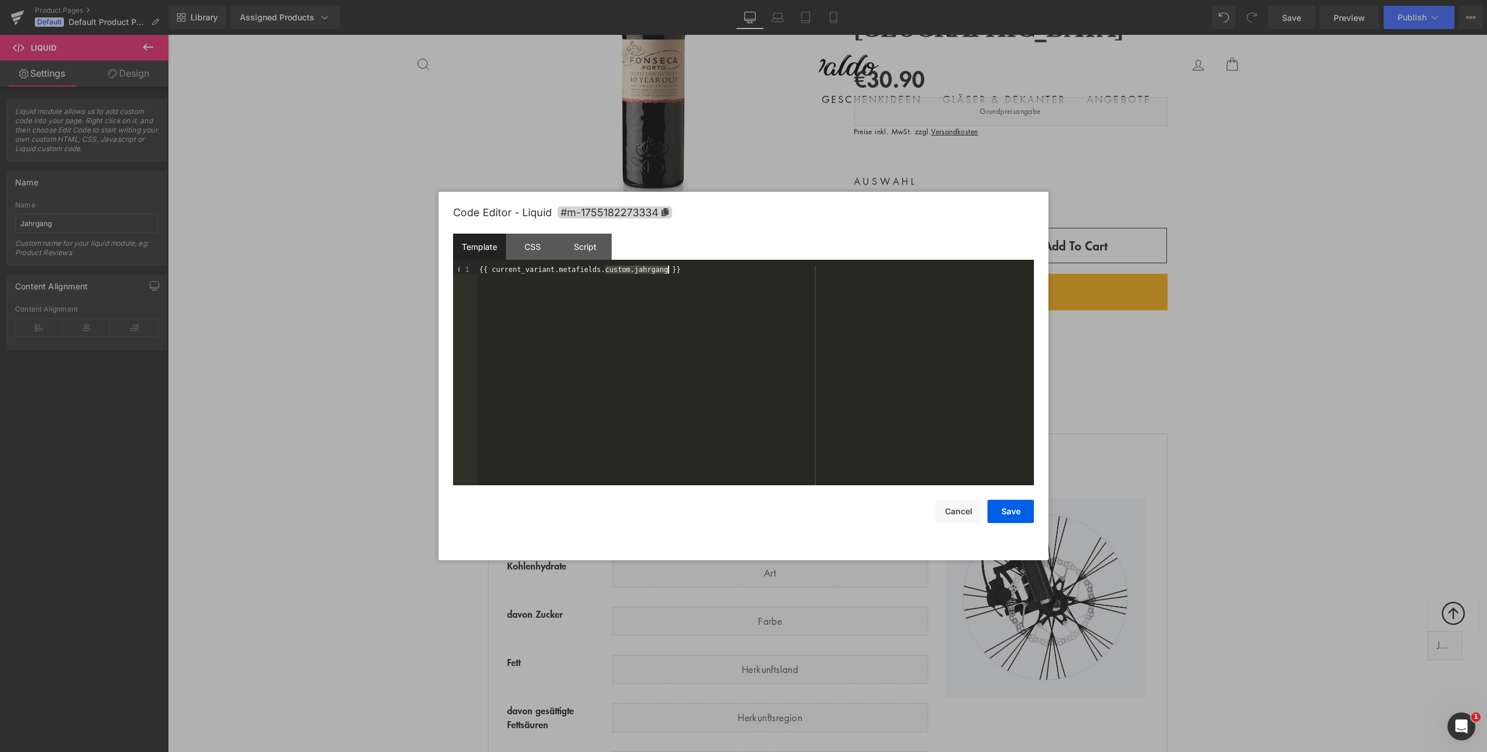
click at [644, 272] on div "{{ current_variant.metafields.custom.jahrgang }}" at bounding box center [755, 383] width 557 height 236
click at [947, 516] on button "Cancel" at bounding box center [958, 511] width 46 height 23
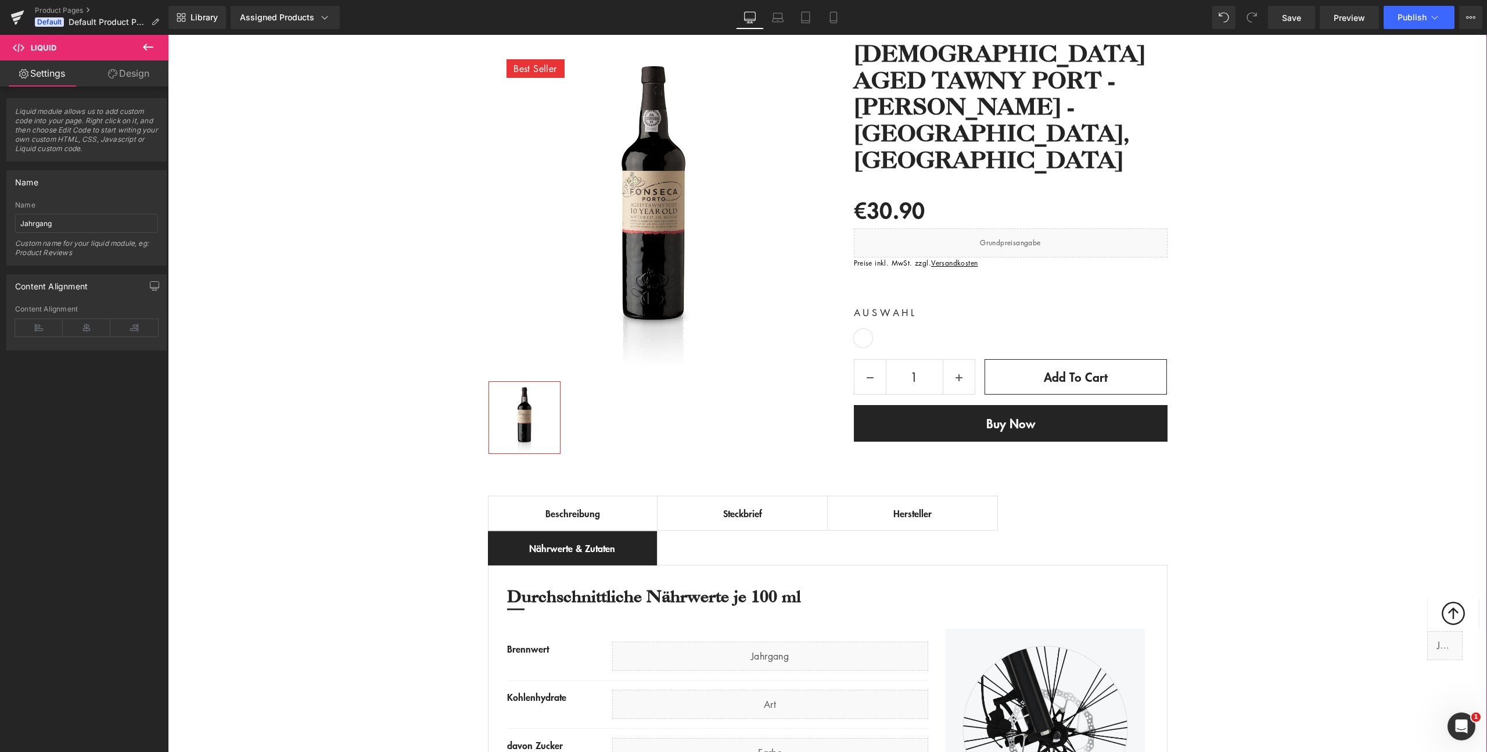
scroll to position [0, 0]
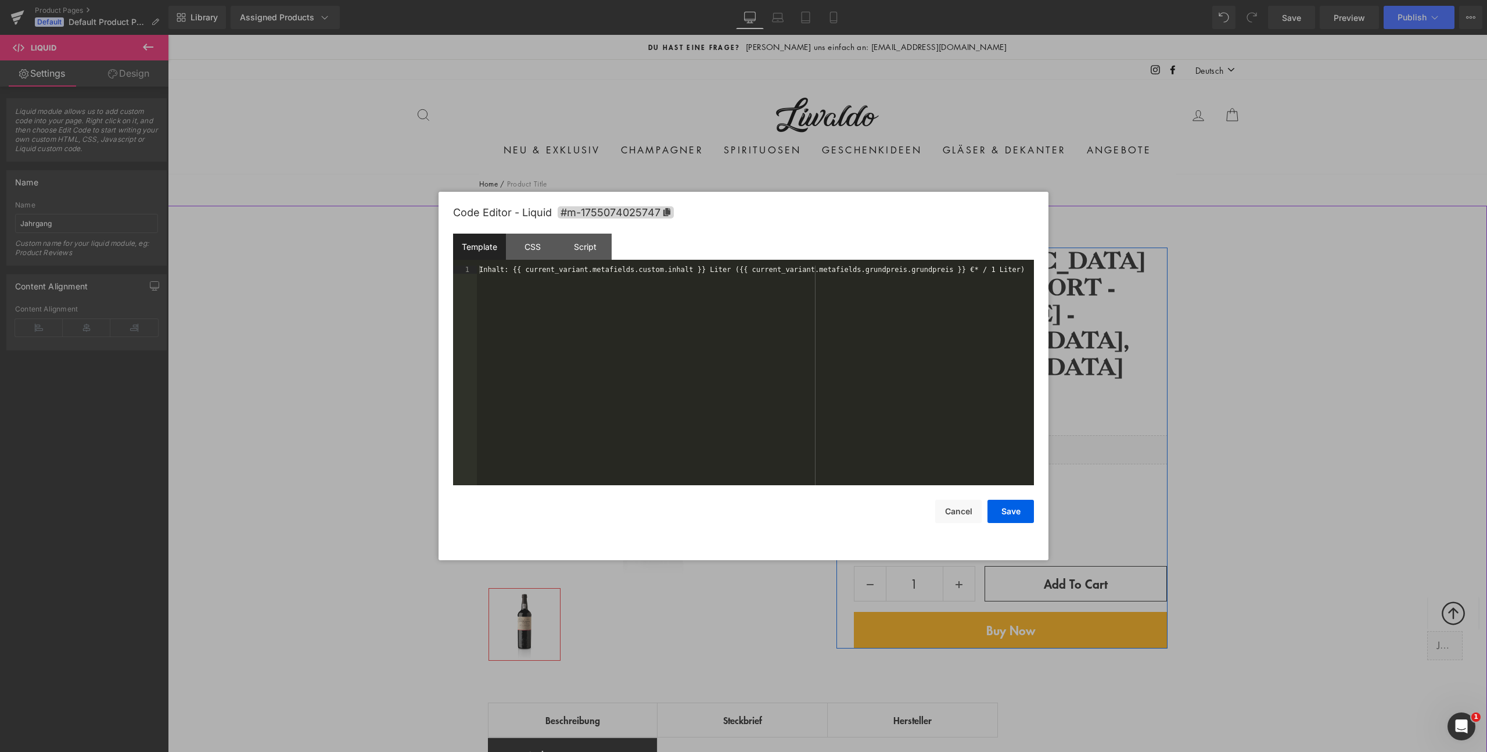
click at [1021, 441] on icon at bounding box center [1024, 444] width 6 height 6
drag, startPoint x: 864, startPoint y: 271, endPoint x: 941, endPoint y: 271, distance: 77.3
click at [941, 271] on div "Inhalt: {{ current_variant.metafields.custom.inhalt }} Liter ({{ current_varian…" at bounding box center [755, 383] width 557 height 236
drag, startPoint x: 745, startPoint y: 269, endPoint x: 947, endPoint y: 269, distance: 202.1
click at [947, 269] on div "Inhalt: {{ current_variant.metafields.custom.inhalt }} Liter ({{ current_varian…" at bounding box center [755, 383] width 557 height 236
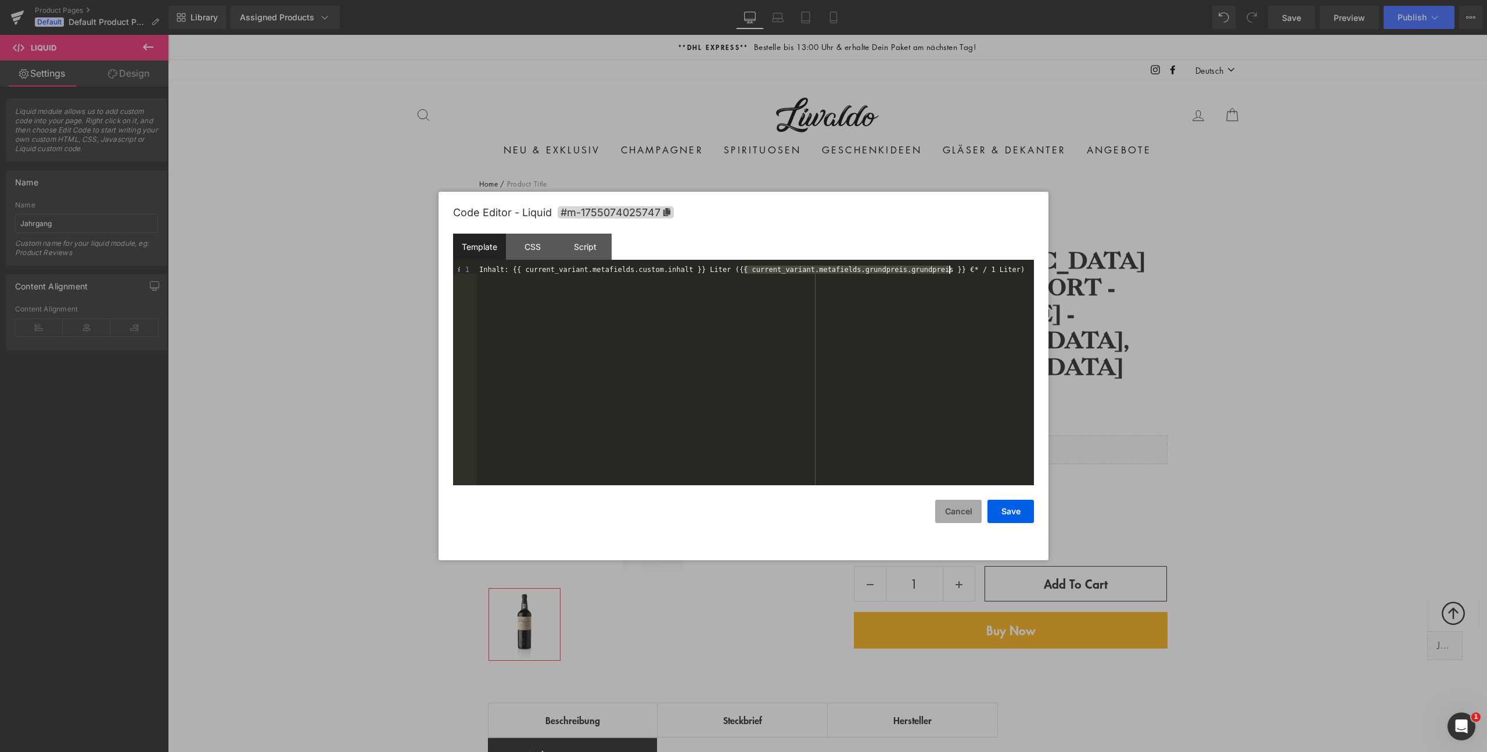
click at [966, 512] on button "Cancel" at bounding box center [958, 511] width 46 height 23
